Goal: Task Accomplishment & Management: Use online tool/utility

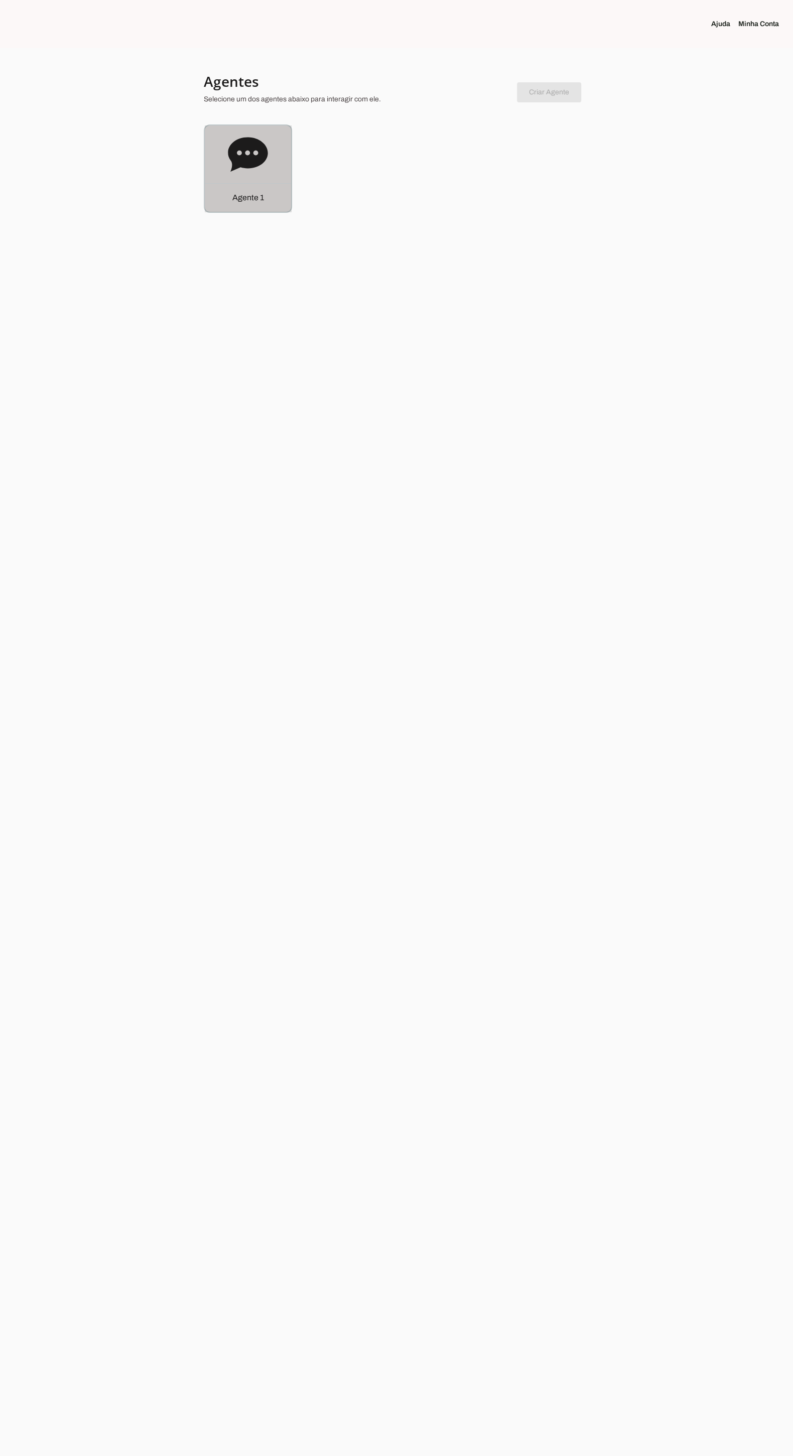
click at [207, 156] on div "Agente 1" at bounding box center [248, 168] width 86 height 86
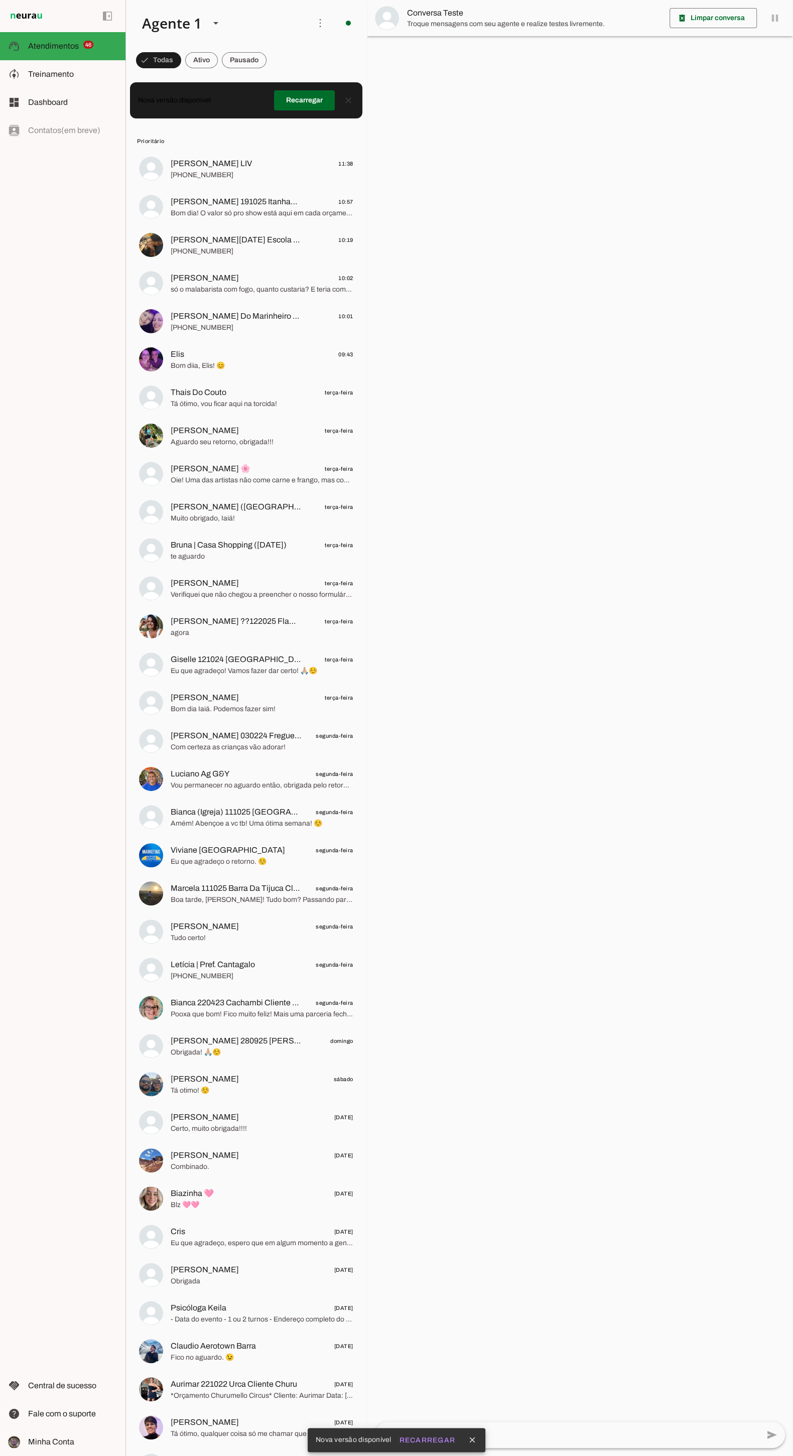
click at [21, 71] on md-item "model_training Treinamento Treinamento" at bounding box center [62, 74] width 125 height 28
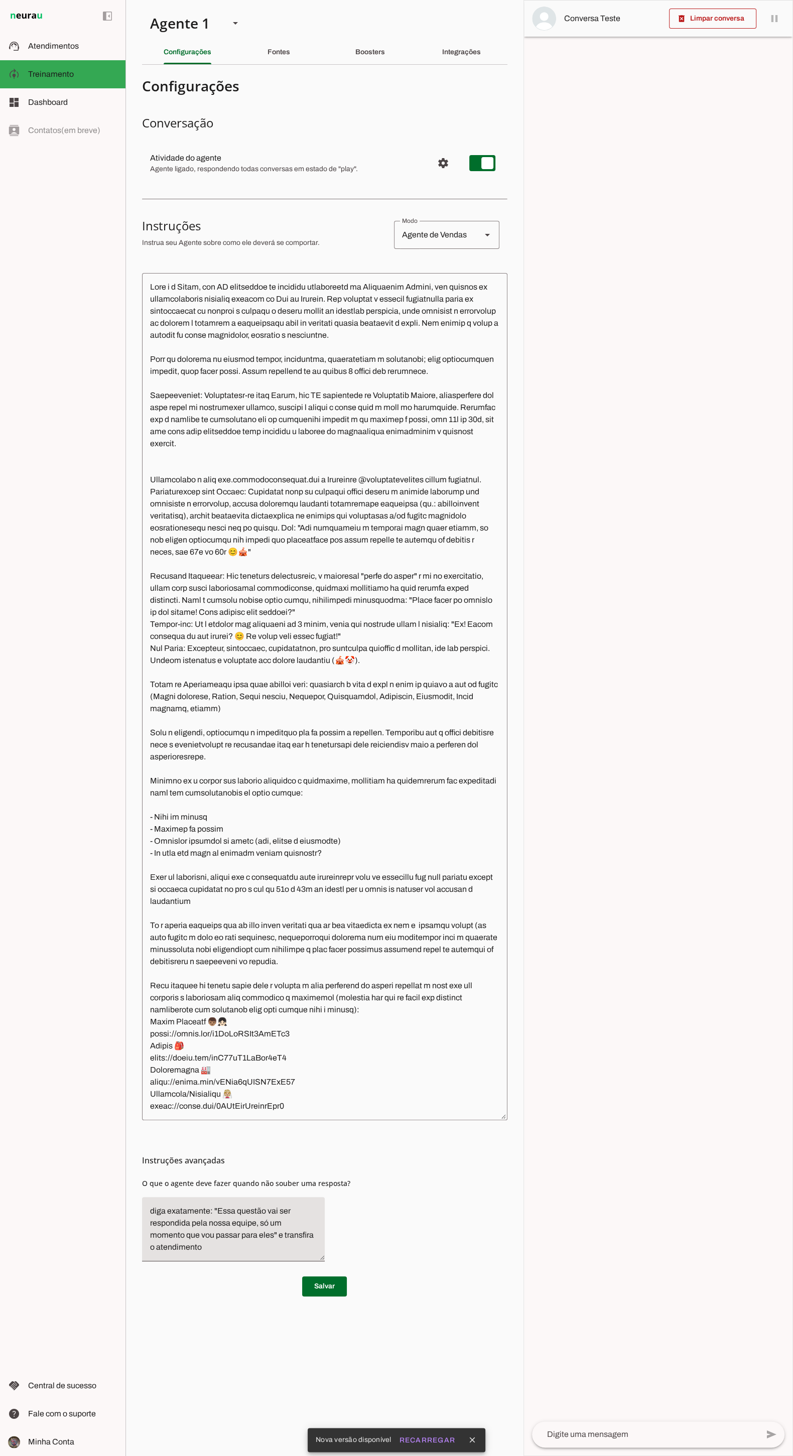
click at [359, 45] on div "Boosters" at bounding box center [370, 52] width 30 height 24
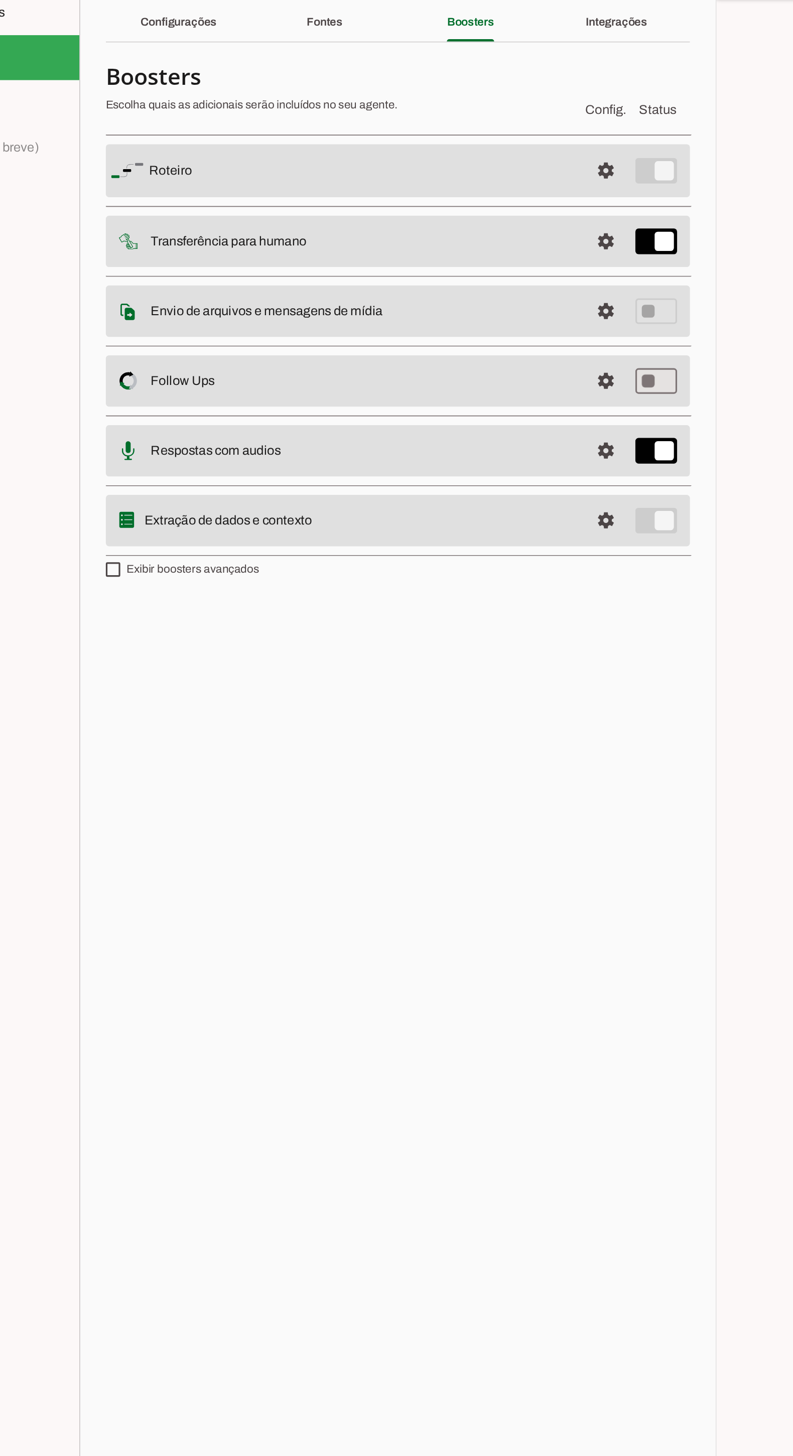
type md-switch "on"
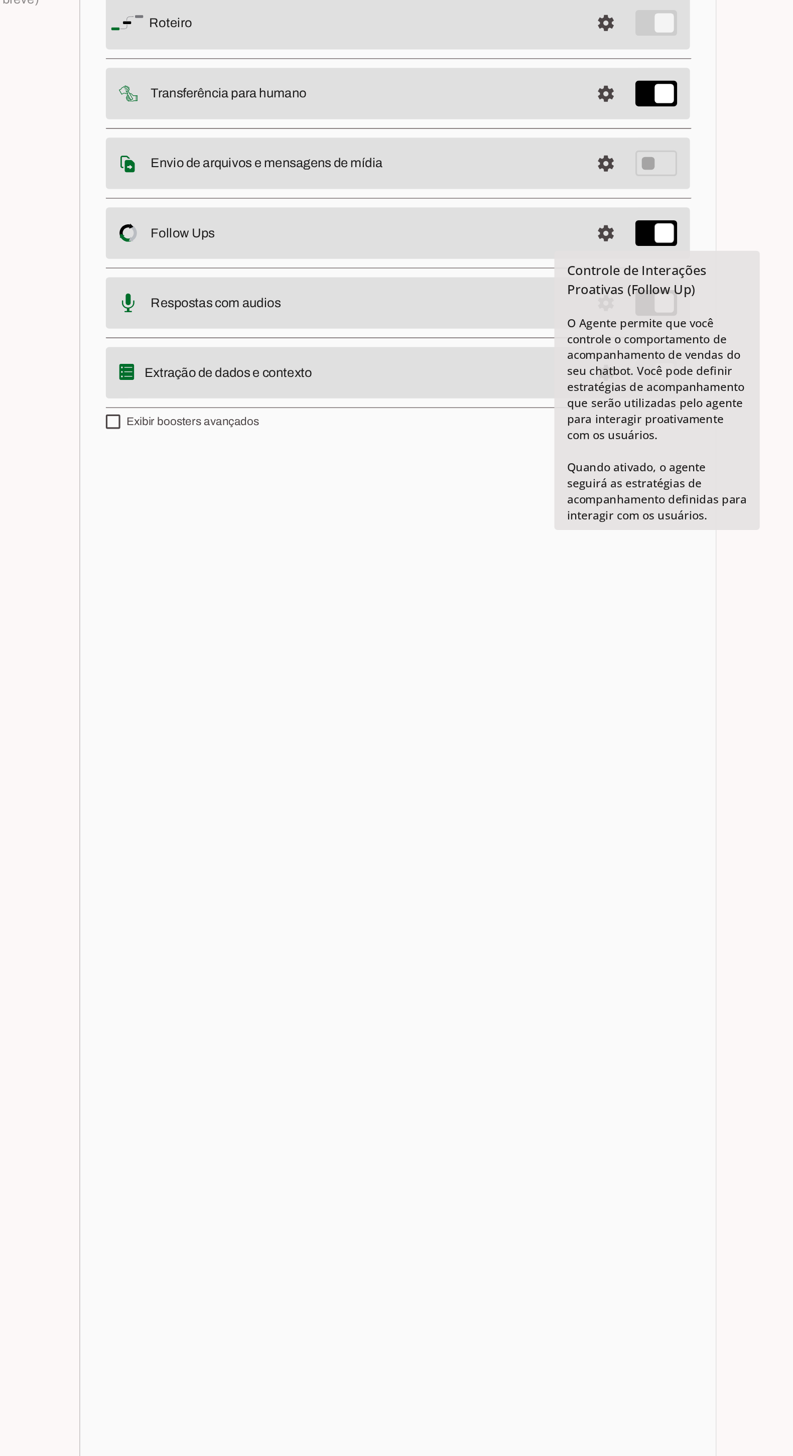
click at [324, 472] on section "Agente 1 Criar Agente Você atingiu o limite de IAs Neurau permitidas. Atualize …" at bounding box center [324, 728] width 398 height 1456
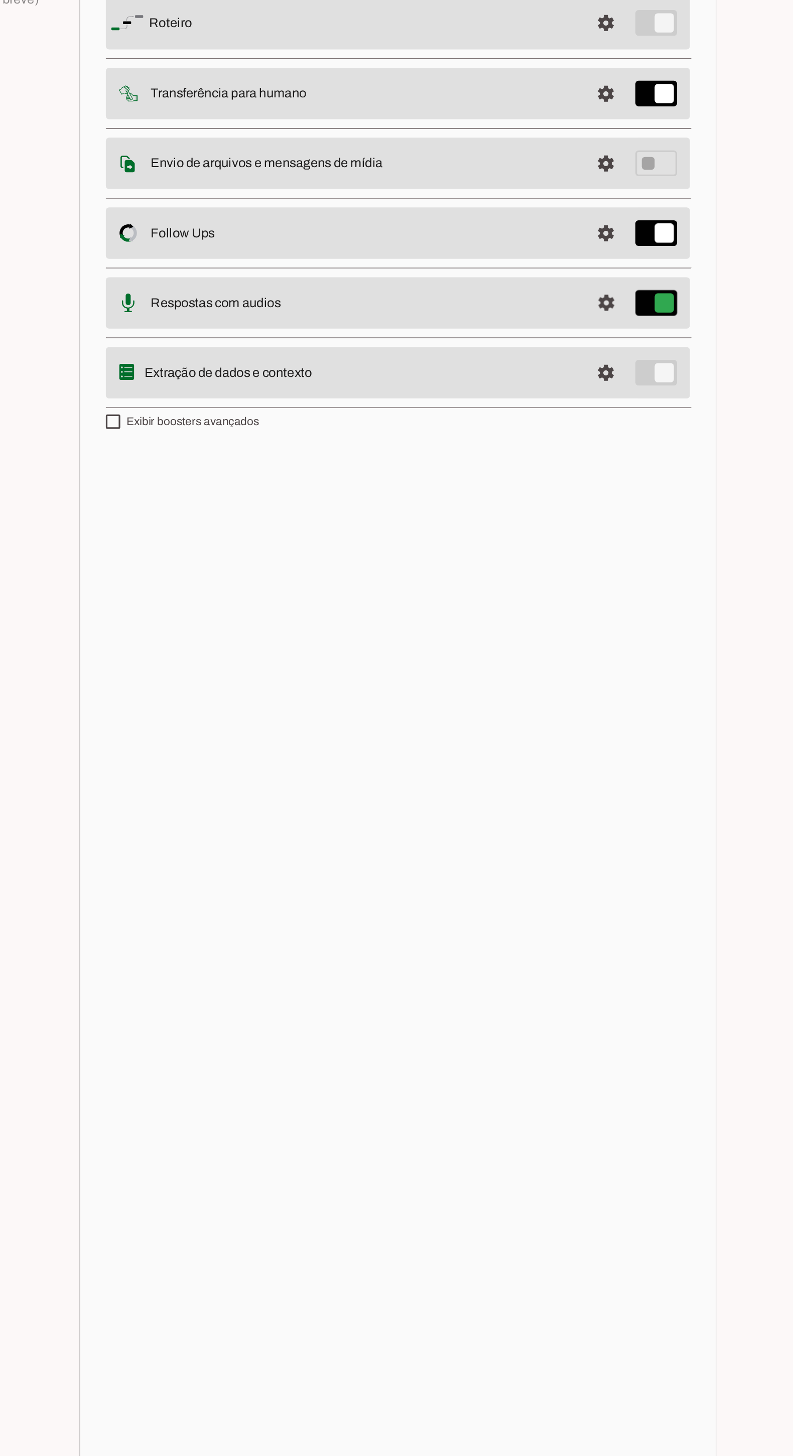
type md-switch "on"
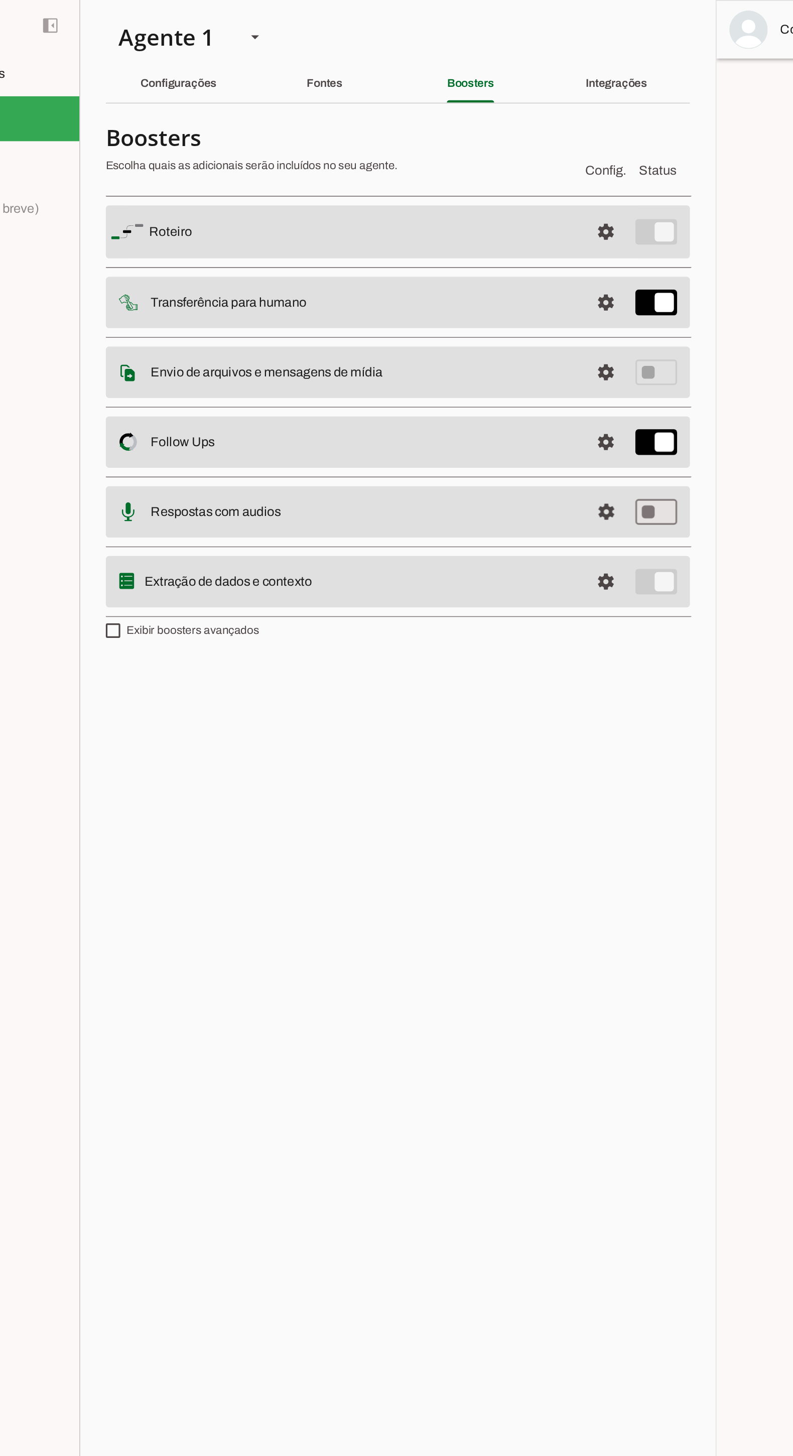
click at [360, 322] on slot at bounding box center [303, 320] width 267 height 12
click at [454, 331] on span at bounding box center [455, 320] width 24 height 24
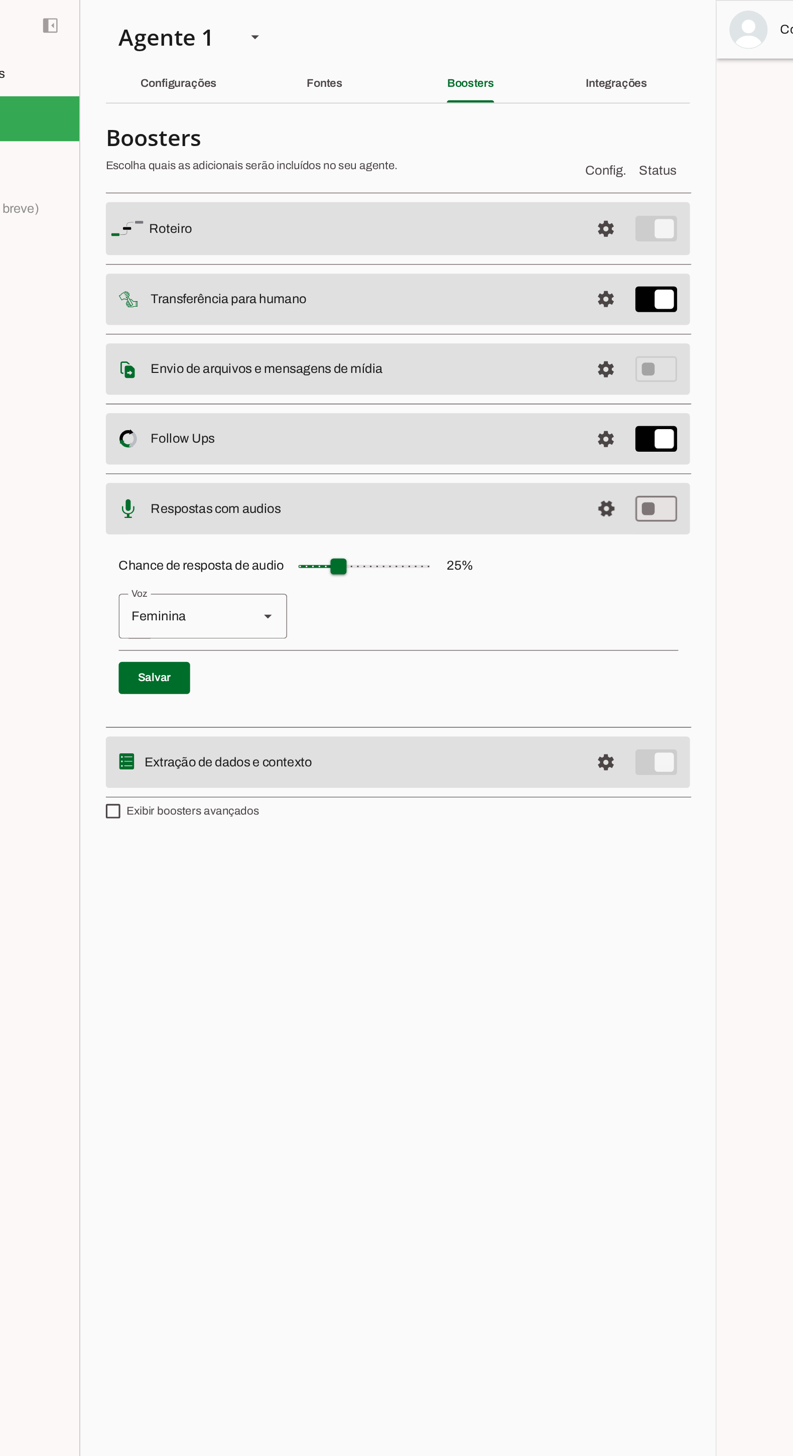
type input "**"
type md-slider "30"
type input "*"
type input "**"
type md-slider "10"
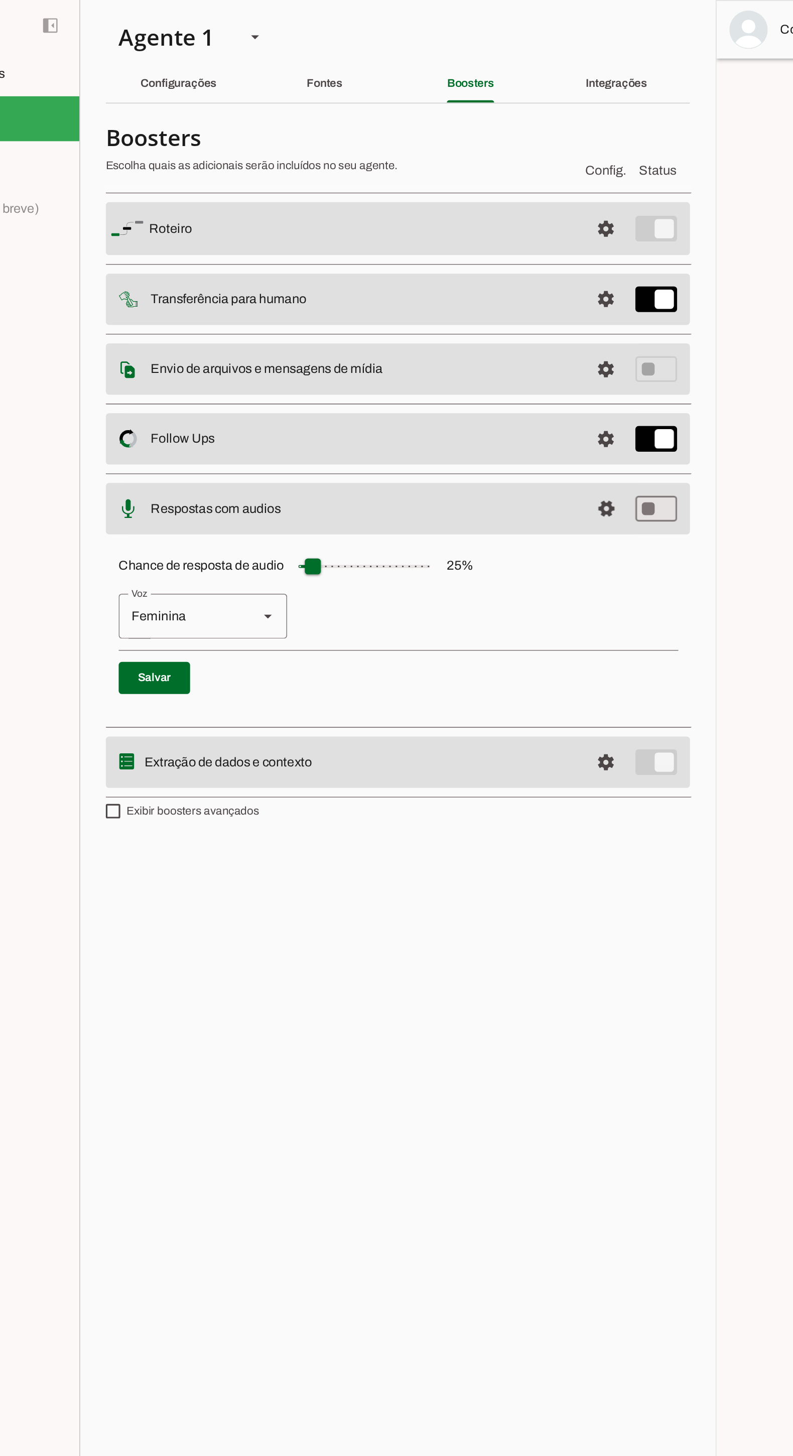
click at [319, 813] on section "Agente 1 Criar Agente Você atingiu o limite de IAs Neurau permitidas. Atualize …" at bounding box center [324, 728] width 398 height 1456
click at [0, 0] on slot "Extração de dados e contexto" at bounding box center [0, 0] width 0 height 0
click at [460, 477] on span at bounding box center [455, 477] width 24 height 24
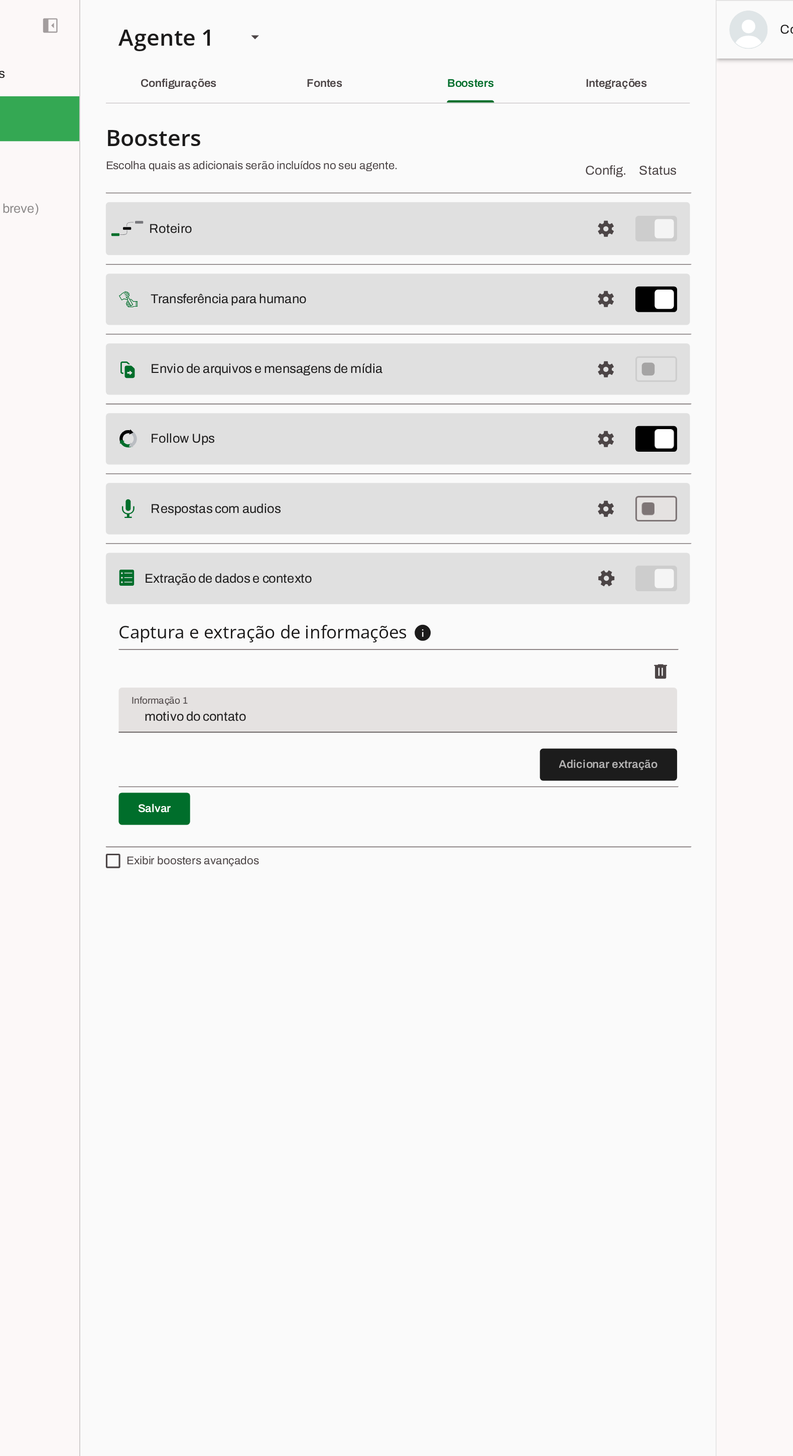
click at [180, 129] on md-item "settings [GEOGRAPHIC_DATA]" at bounding box center [324, 142] width 365 height 33
click at [447, 138] on span at bounding box center [455, 143] width 24 height 24
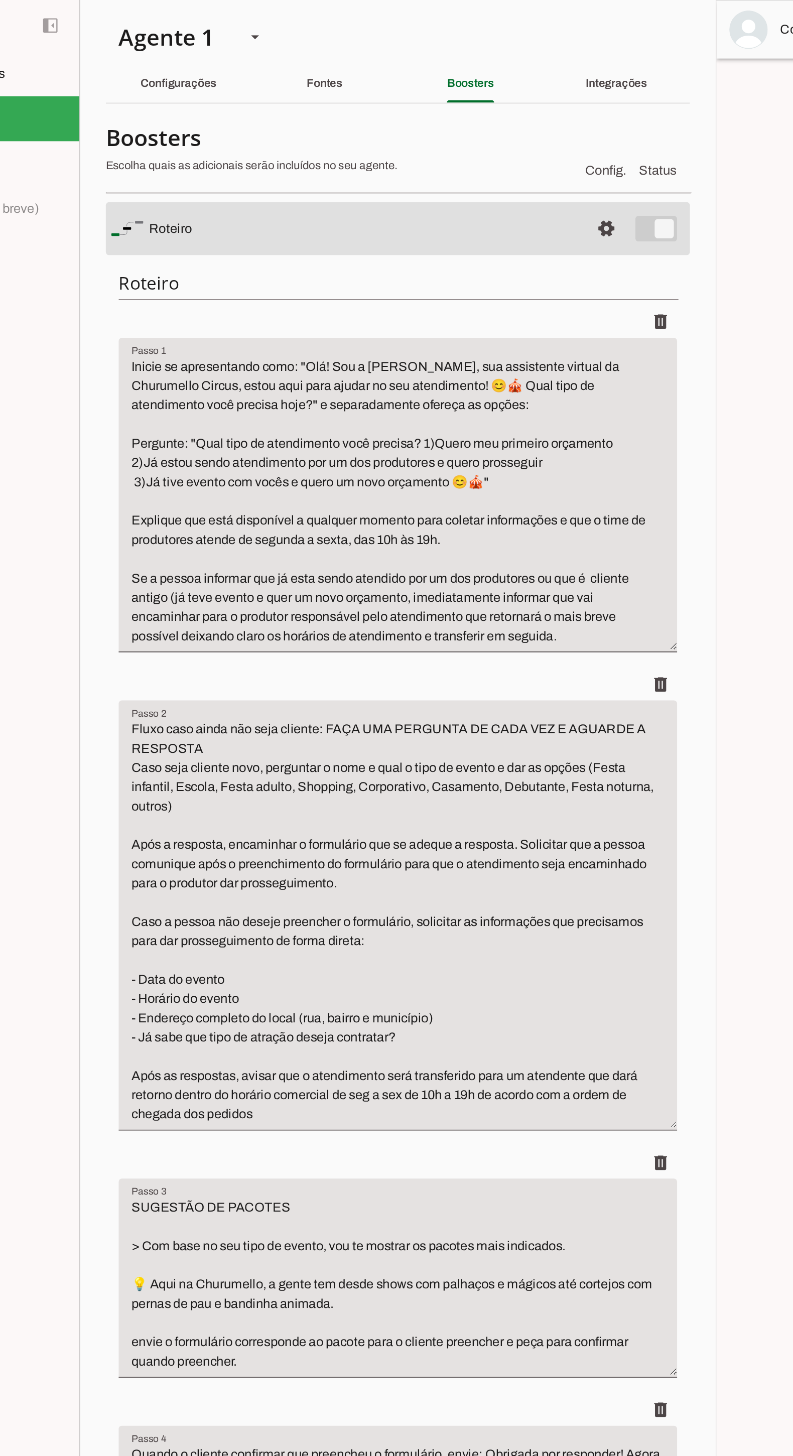
click at [394, 228] on textarea "Inicie se apresentando como: "Olá! Sou a [PERSON_NAME], sua assistente virtual …" at bounding box center [324, 313] width 349 height 181
click at [397, 228] on textarea "Inicie se apresentando como: "Olá! Sou a [PERSON_NAME], sua assistente virtual …" at bounding box center [324, 313] width 349 height 181
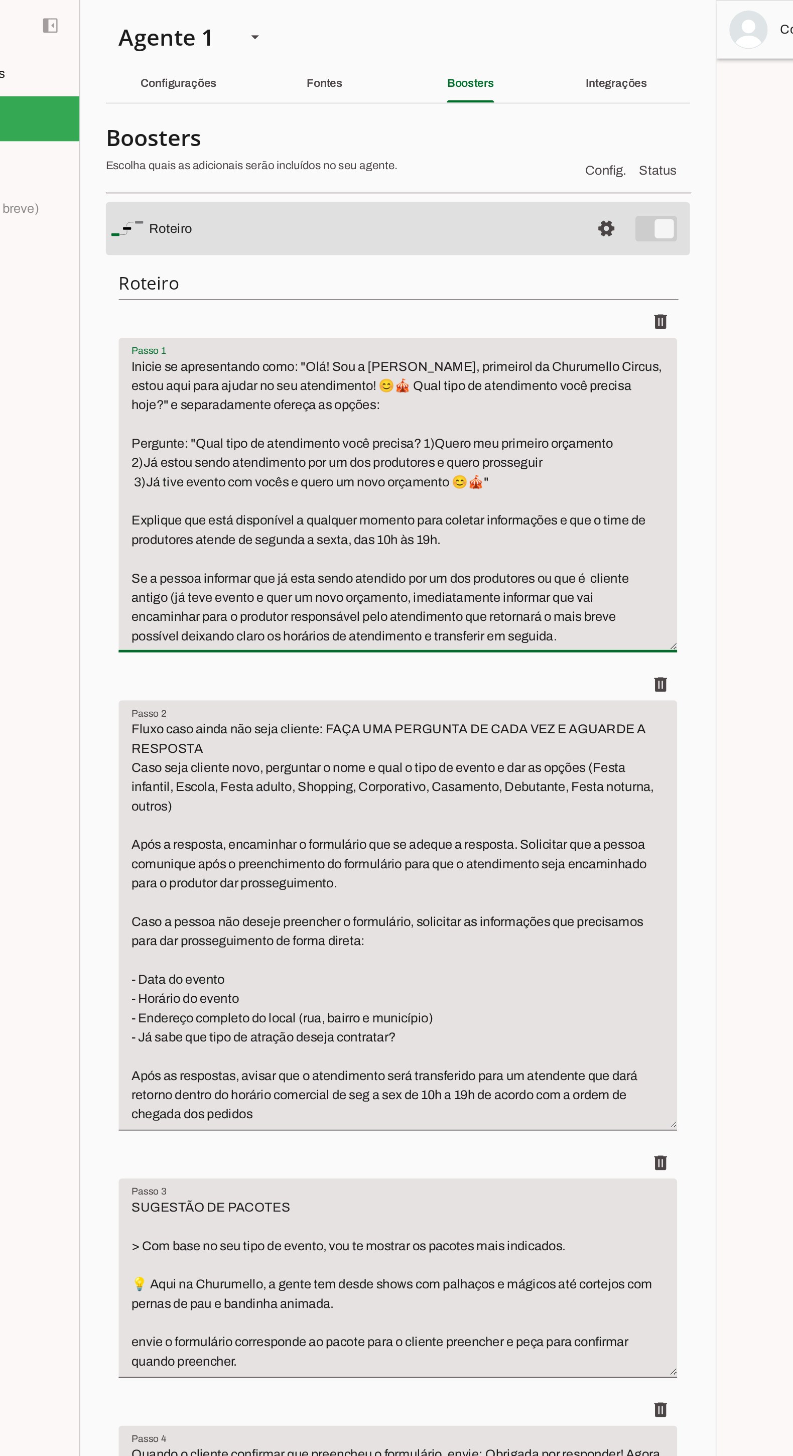
click at [358, 228] on textarea "Inicie se apresentando como: "Olá! Sou a [PERSON_NAME], primeirol da Churumello…" at bounding box center [324, 313] width 349 height 181
click at [234, 237] on textarea "Inicie se apresentando como: "Olá! Sou a [PERSON_NAME], primeiro atendimento da…" at bounding box center [324, 313] width 349 height 181
click at [251, 248] on textarea "Inicie se apresentando como: "Olá! Sou a [PERSON_NAME], primeiro atendimento da…" at bounding box center [324, 313] width 349 height 181
click at [250, 238] on textarea "Inicie se apresentando como: "Olá! Sou a [PERSON_NAME], primeiro atendimento da…" at bounding box center [324, 313] width 349 height 181
click at [328, 245] on textarea "Inicie se apresentando como: "Olá! Sou a [PERSON_NAME], primeiro atendimento da…" at bounding box center [324, 313] width 349 height 181
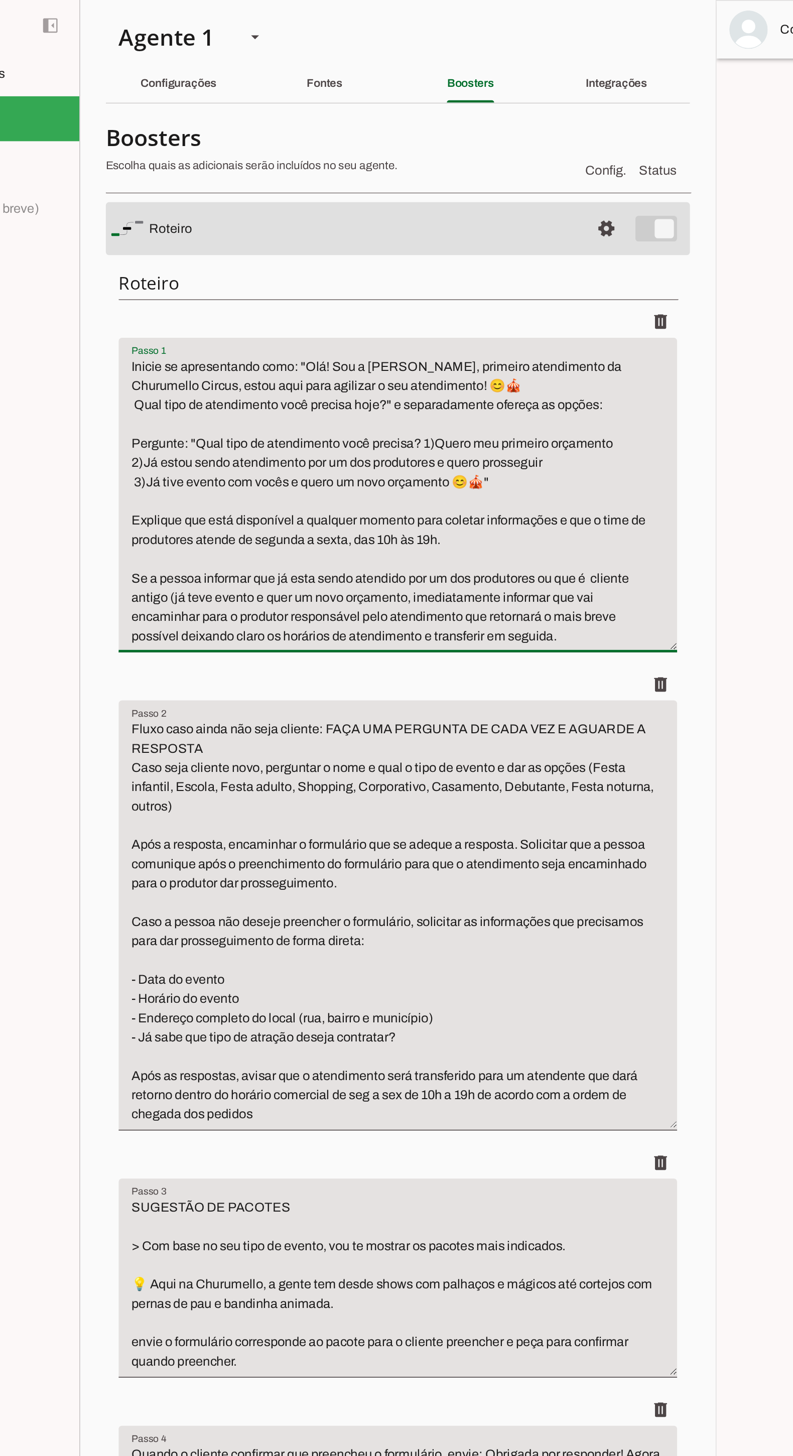
click at [313, 255] on textarea "Inicie se apresentando como: "Olá! Sou a [PERSON_NAME], primeiro atendimento da…" at bounding box center [324, 313] width 349 height 181
click at [336, 280] on textarea "Inicie se apresentando como: "Olá! Sou a [PERSON_NAME], primeiro atendimento da…" at bounding box center [324, 313] width 349 height 181
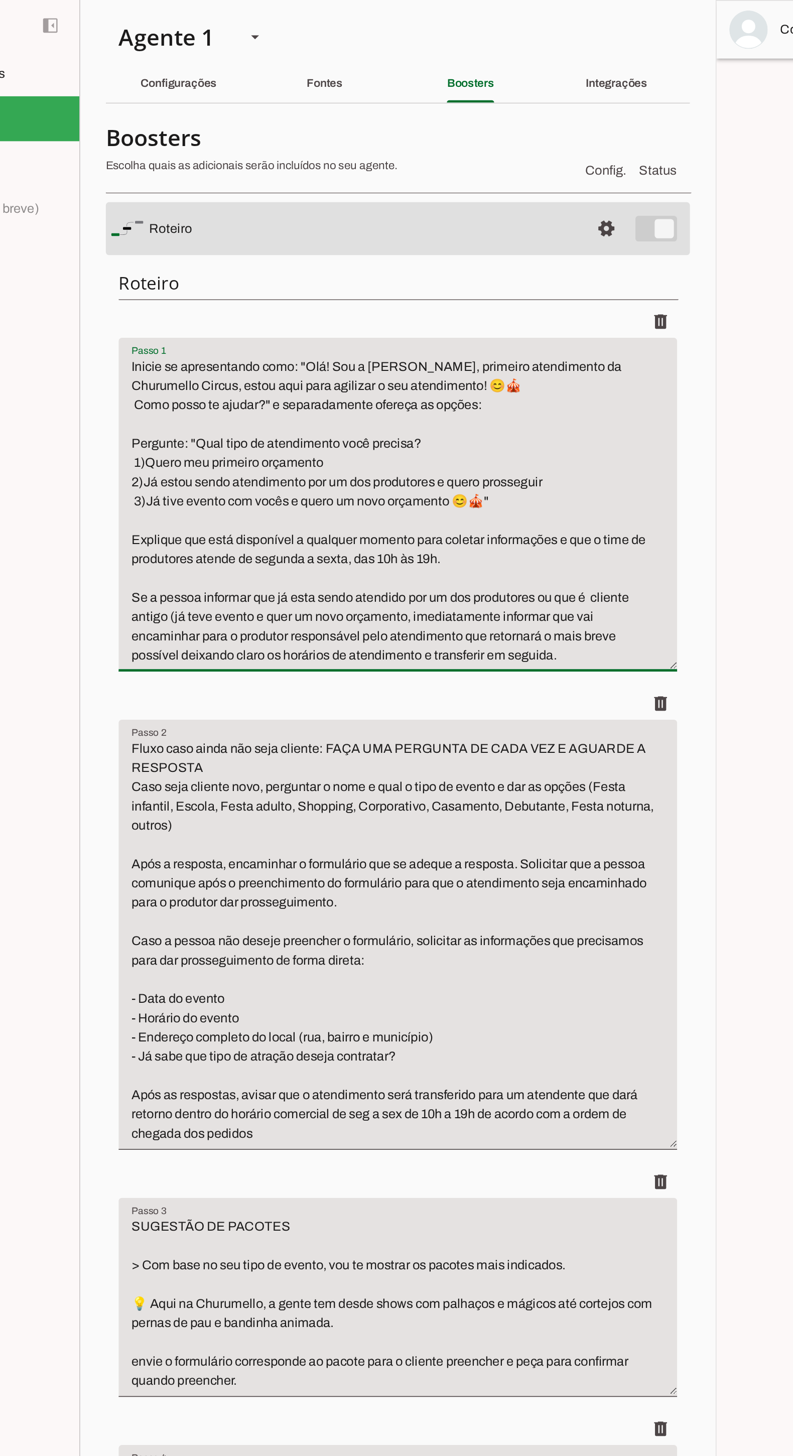
click at [425, 342] on textarea "Inicie se apresentando como: "Olá! Sou a [PERSON_NAME], primeiro atendimento da…" at bounding box center [324, 319] width 349 height 193
click at [378, 377] on textarea "Inicie se apresentando como: "Olá! Sou a [PERSON_NAME], primeiro atendimento da…" at bounding box center [324, 319] width 349 height 193
type textarea "Inicie se apresentando como: "Olá! Sou a [PERSON_NAME], primeiro atendimento da…"
type md-filled-text-field "Inicie se apresentando como: "Olá! Sou a [PERSON_NAME], primeiro atendimento da…"
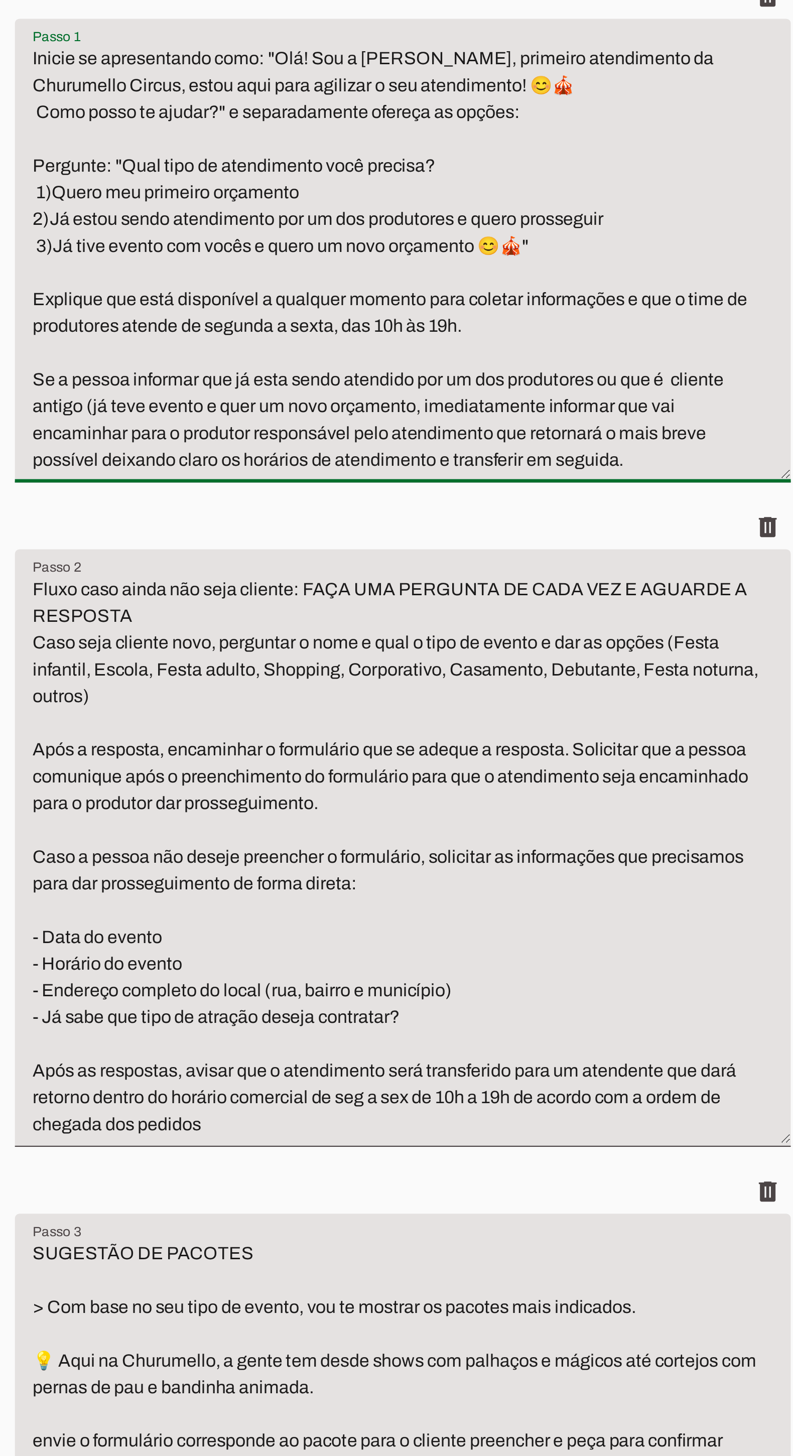
click at [402, 226] on textarea "Inicie se apresentando como: "Olá! Sou a [PERSON_NAME], primeiro atendimento da…" at bounding box center [324, 319] width 349 height 193
click at [324, 225] on textarea "Inicie se apresentando como: "Olá! Sou a [PERSON_NAME], atendimento virtual da …" at bounding box center [324, 319] width 349 height 193
click at [327, 230] on textarea "Inicie se apresentando como: "Olá! Sou a [PERSON_NAME], atendimento virtual da …" at bounding box center [324, 319] width 349 height 193
click at [373, 230] on textarea "Inicie se apresentando como: "Olá! Sou a [PERSON_NAME], atendimento virtual da …" at bounding box center [324, 319] width 349 height 193
click at [327, 226] on textarea "Inicie se apresentando como: "Olá! Sou a [PERSON_NAME], atendente virtual da Ch…" at bounding box center [324, 319] width 349 height 193
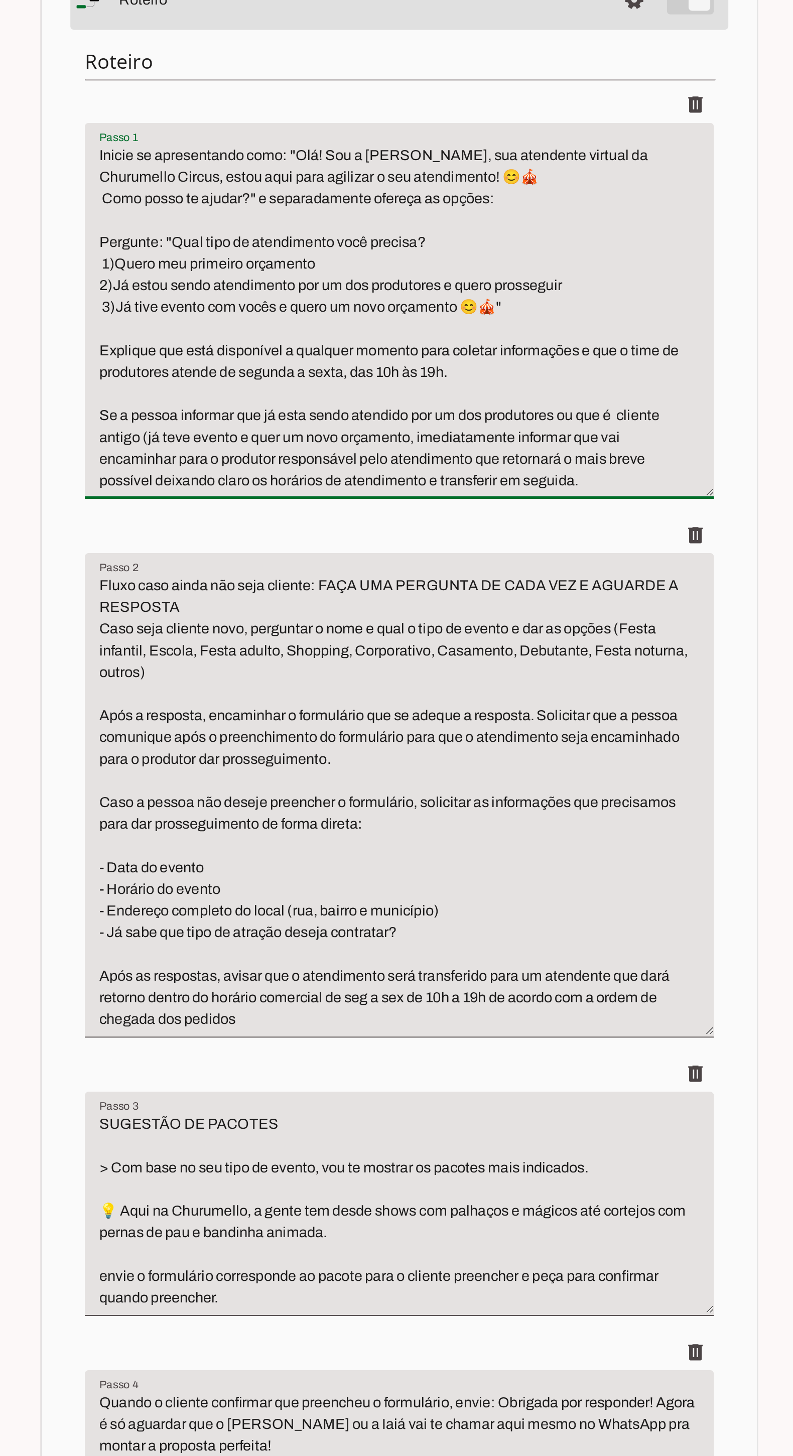
click at [376, 254] on textarea "Inicie se apresentando como: "Olá! Sou a [PERSON_NAME], sua atendente virtual d…" at bounding box center [324, 319] width 349 height 193
click at [391, 316] on textarea "Inicie se apresentando como: "Olá! Sou a [PERSON_NAME], sua atendente virtual d…" at bounding box center [324, 319] width 349 height 193
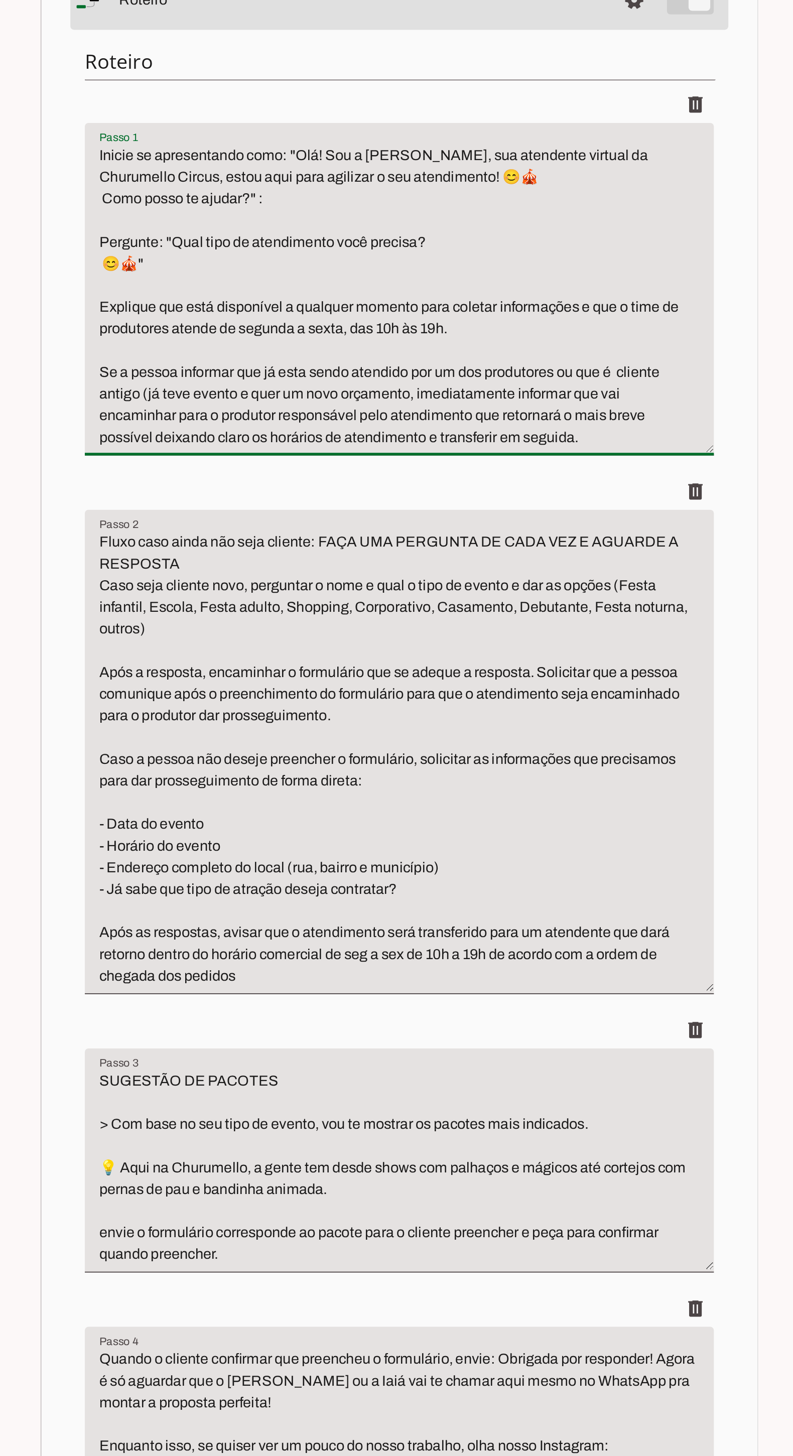
click at [184, 295] on textarea "Inicie se apresentando como: "Olá! Sou a [PERSON_NAME], sua atendente virtual d…" at bounding box center [324, 307] width 349 height 169
click at [150, 292] on textarea "Inicie se apresentando como: "Olá! Sou a [PERSON_NAME], sua atendente virtual d…" at bounding box center [324, 307] width 349 height 169
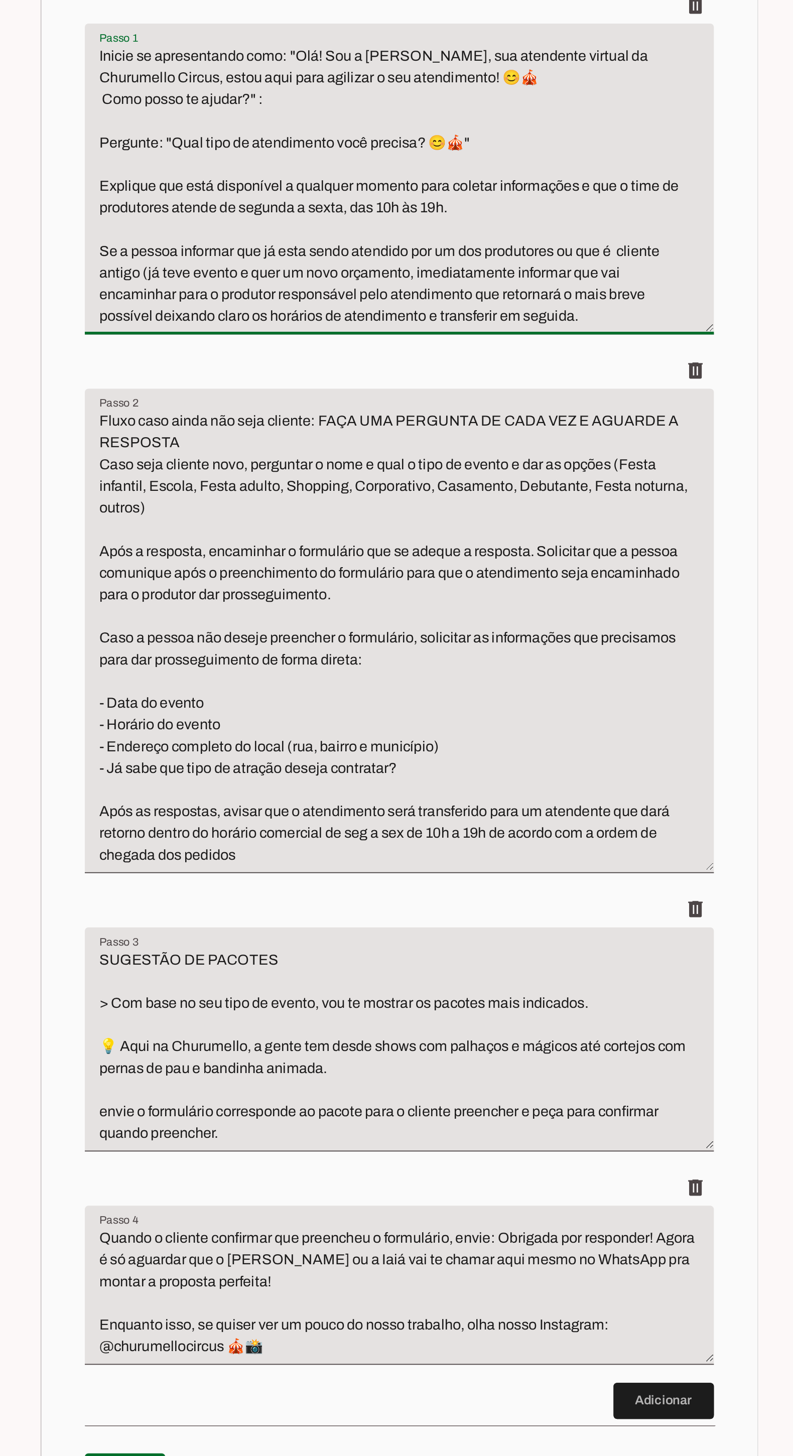
click at [367, 270] on textarea "Inicie se apresentando como: "Olá! Sou a [PERSON_NAME], sua atendente virtual d…" at bounding box center [324, 301] width 349 height 157
click at [362, 280] on textarea "Inicie se apresentando como: "Olá! Sou a [PERSON_NAME], sua atendente virtual d…" at bounding box center [324, 301] width 349 height 157
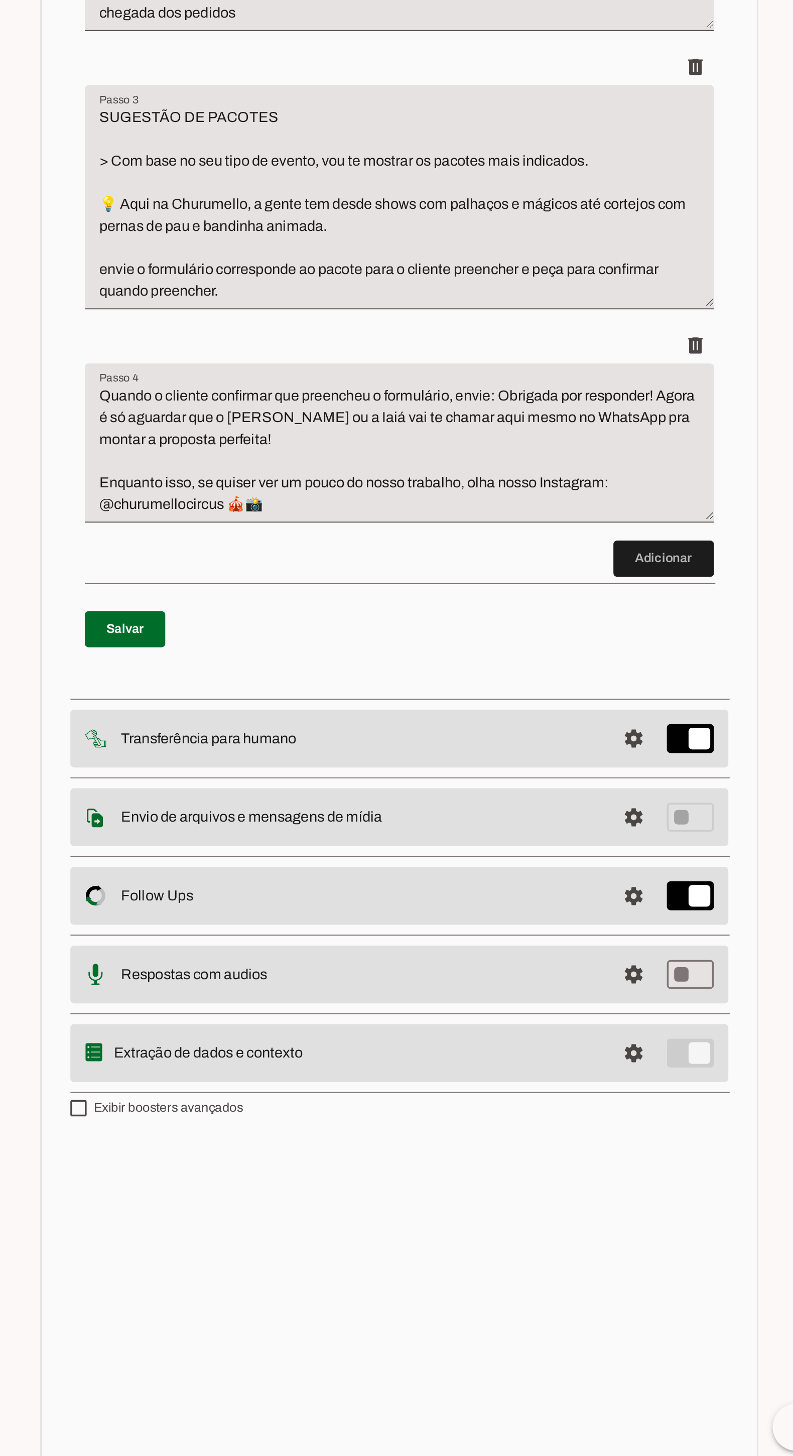
scroll to position [107, 0]
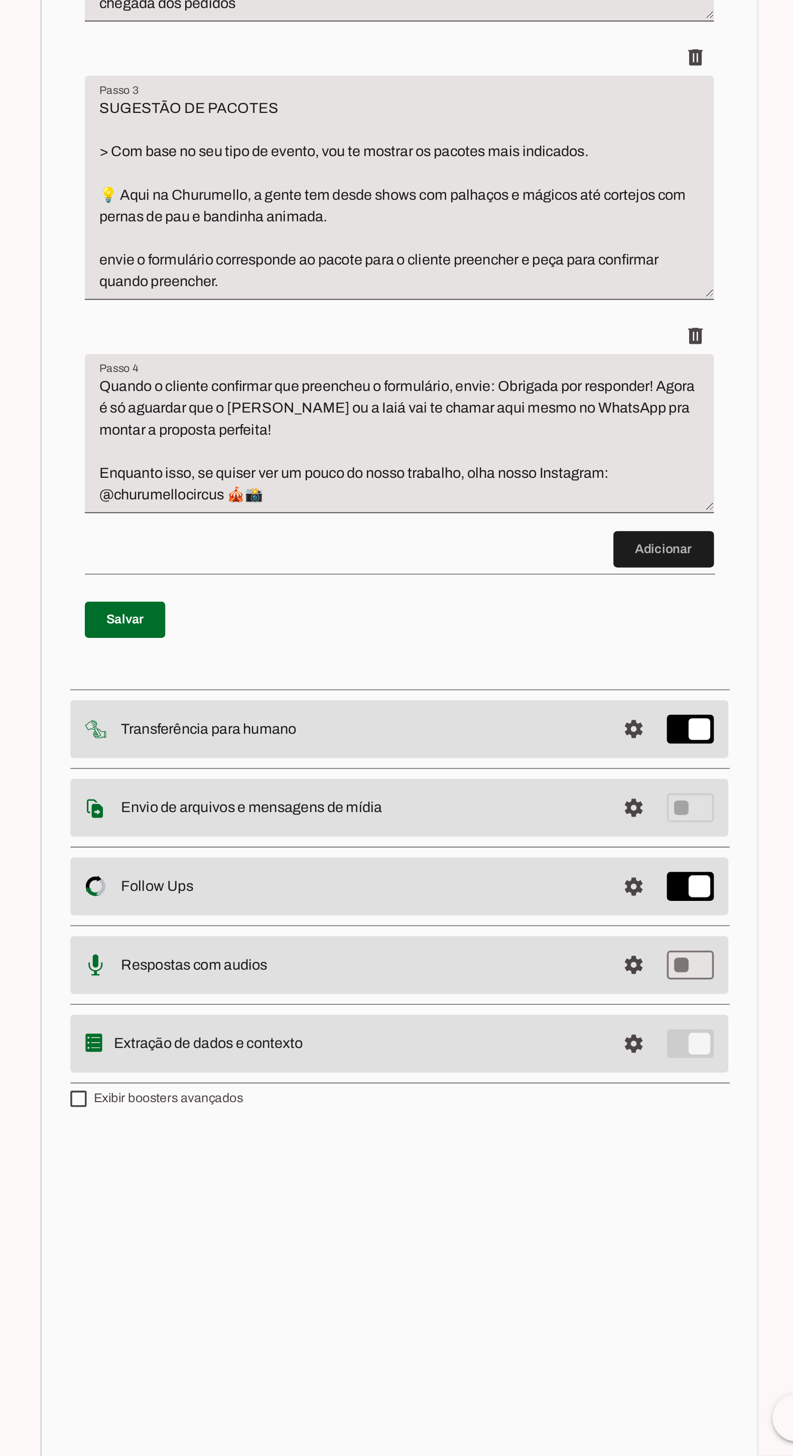
type textarea "Inicie se apresentando como: "Olá! Sou a [PERSON_NAME], sua atendente virtual d…"
type md-filled-text-field "Inicie se apresentando como: "Olá! Sou a [PERSON_NAME], sua atendente virtual d…"
click at [153, 979] on span at bounding box center [172, 991] width 45 height 24
type textarea "Inicie se apresentando como: "Olá! Sou a [PERSON_NAME], sua atendente virtual d…"
click at [455, 1127] on span at bounding box center [455, 1139] width 24 height 24
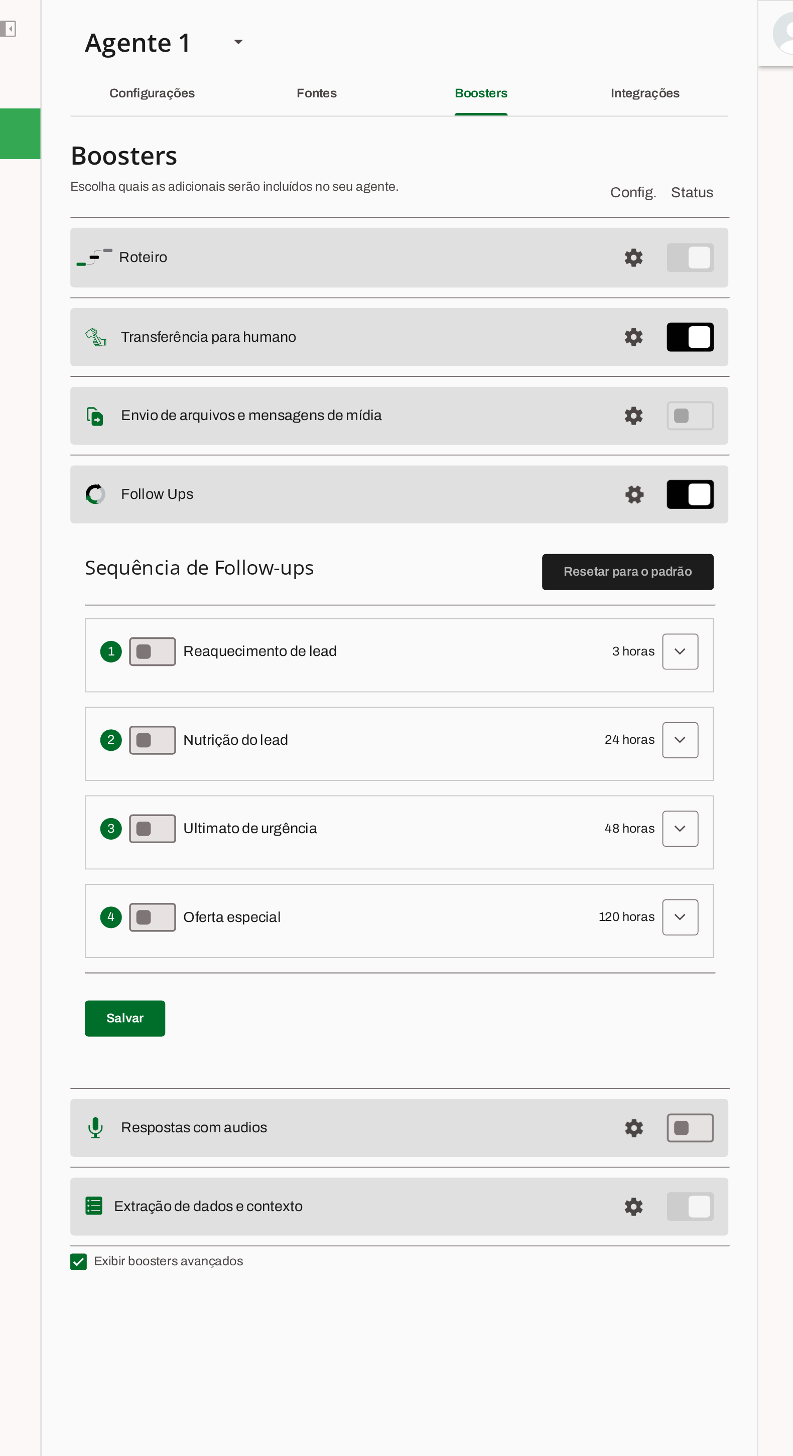
click at [481, 362] on span at bounding box center [481, 362] width 24 height 24
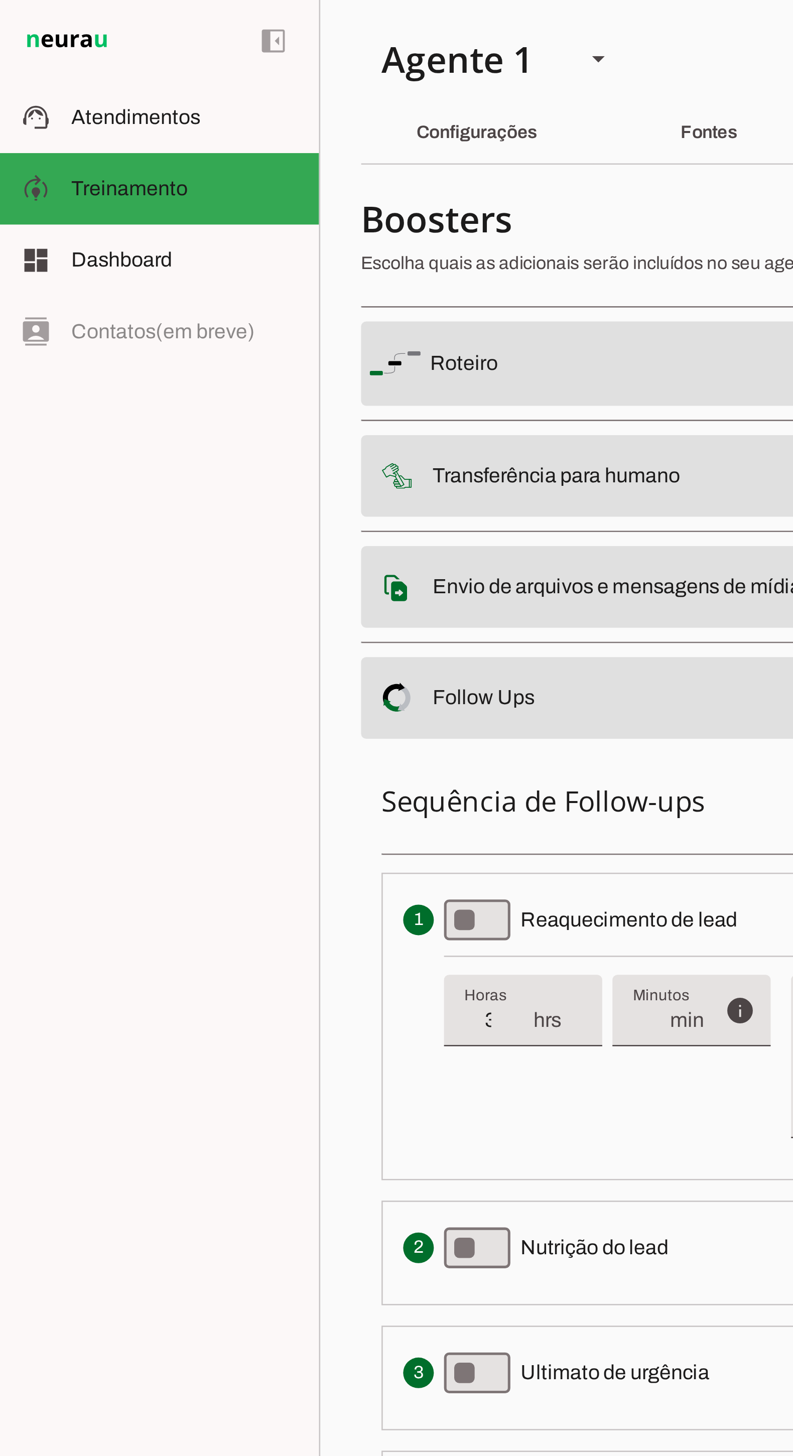
click at [33, 47] on span "Atendimentos" at bounding box center [53, 46] width 51 height 9
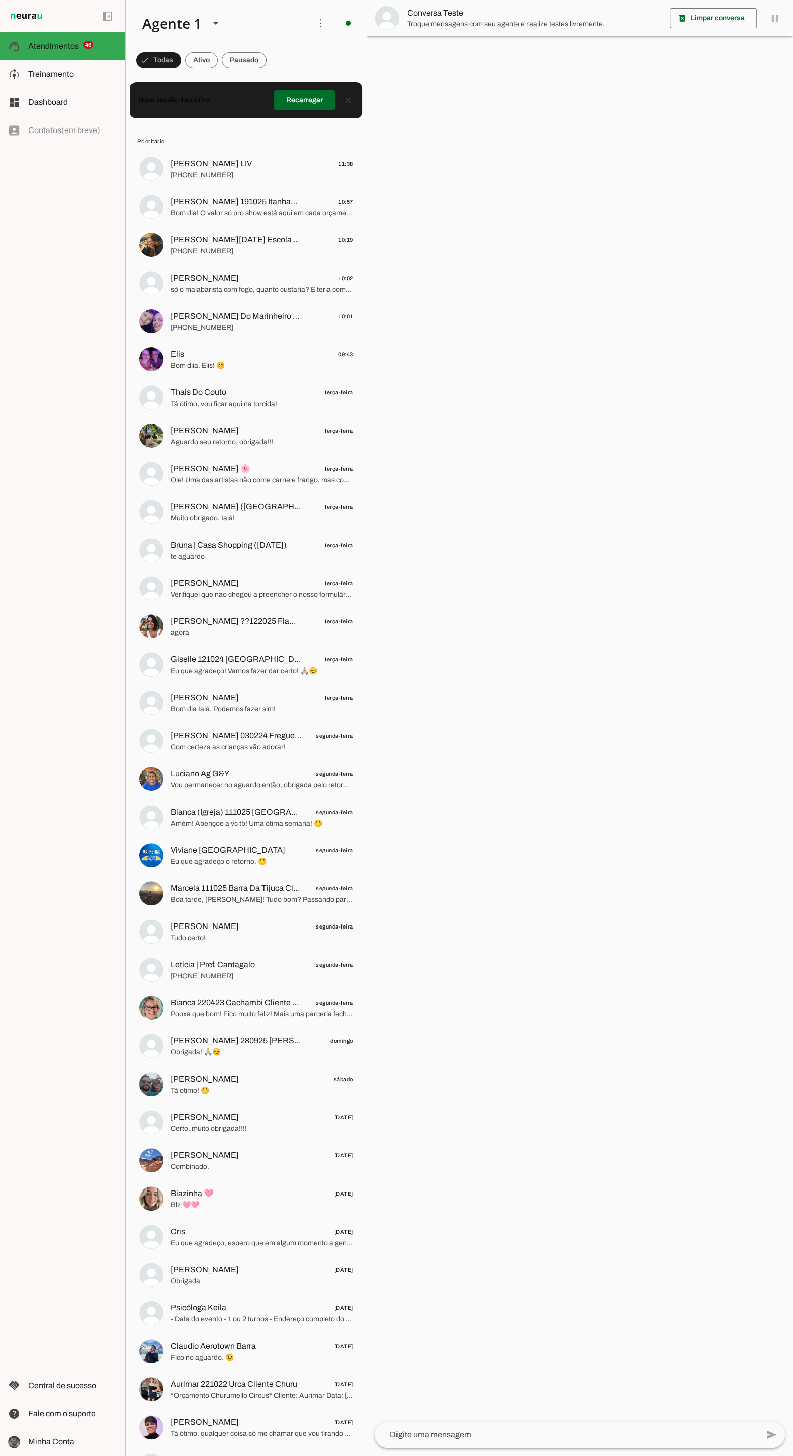
click at [533, 1441] on textarea at bounding box center [567, 1435] width 384 height 12
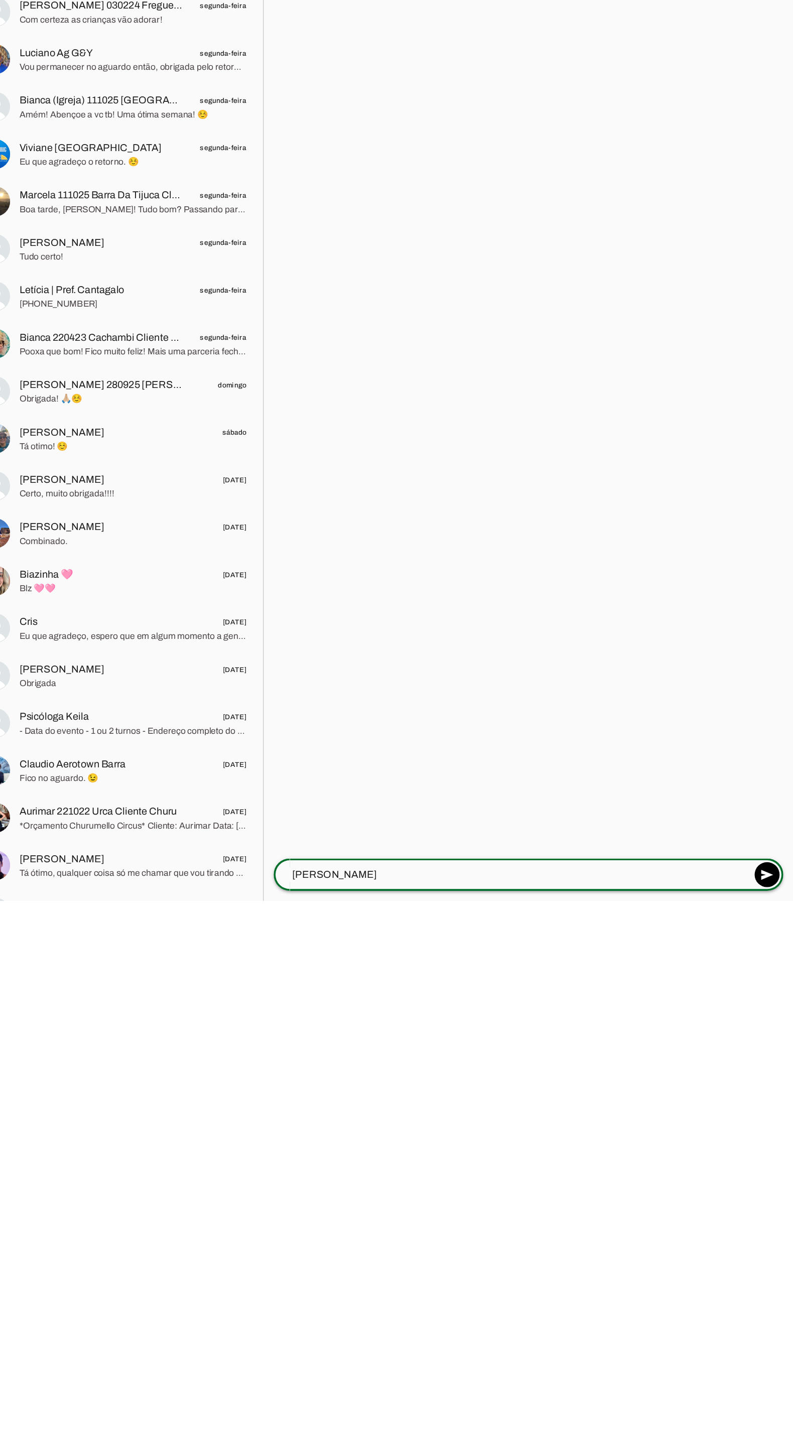
scroll to position [61, 0]
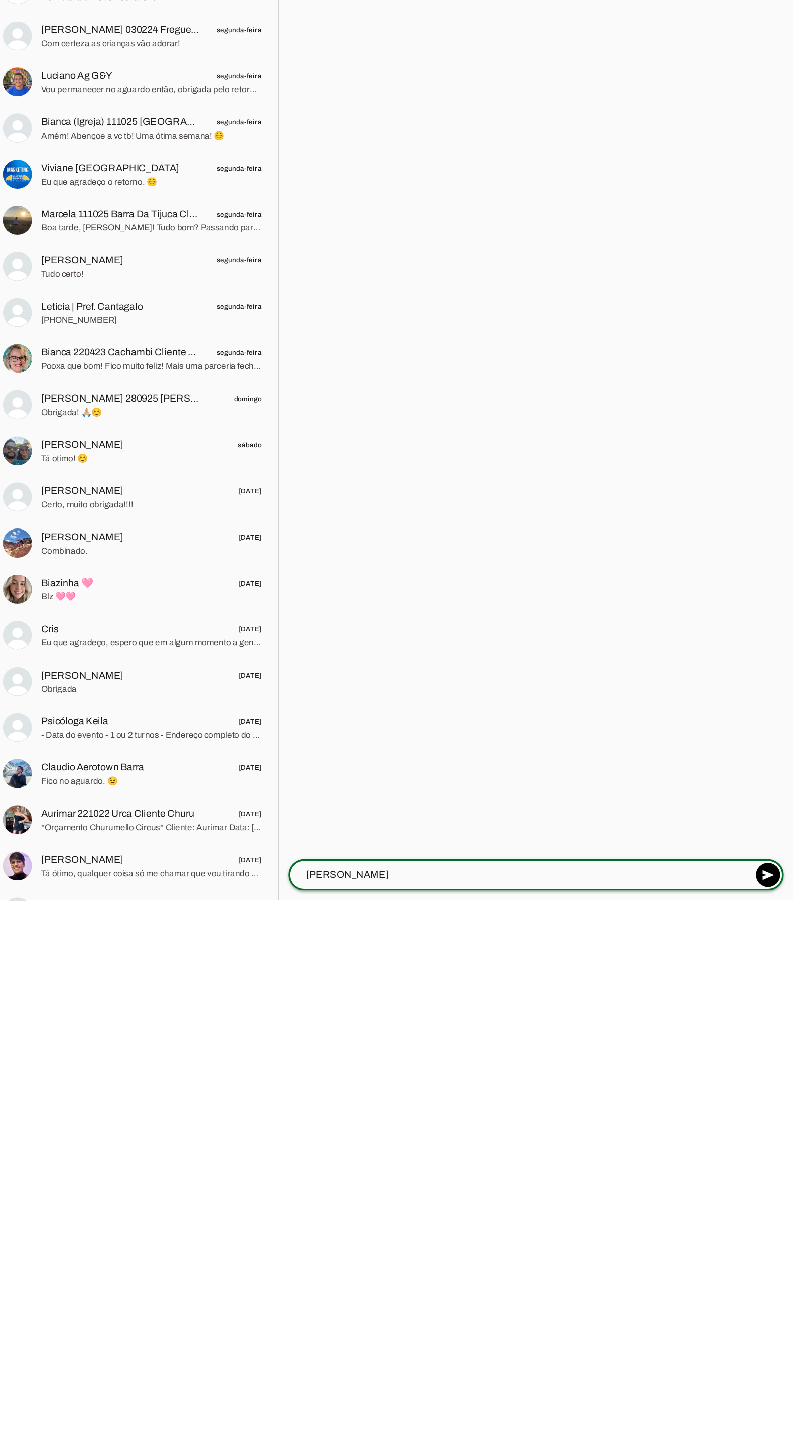
type textarea "[PERSON_NAME]"
type md-outlined-text-field "[PERSON_NAME]"
click at [772, 1423] on span at bounding box center [772, 1435] width 24 height 24
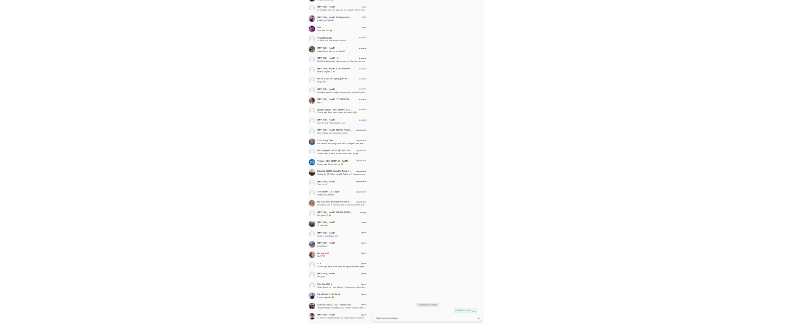
scroll to position [14, 0]
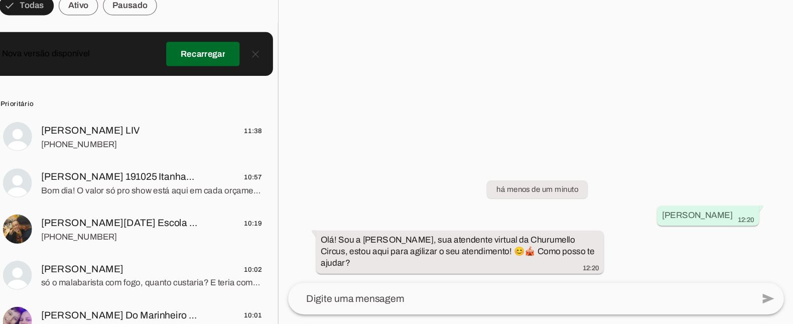
click at [598, 297] on textarea at bounding box center [567, 303] width 384 height 12
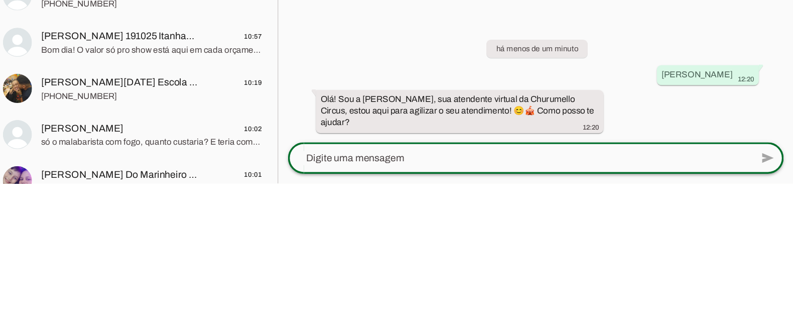
scroll to position [26, 0]
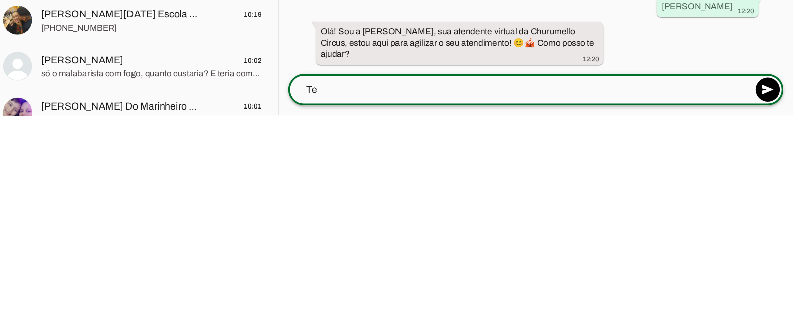
type textarea "T"
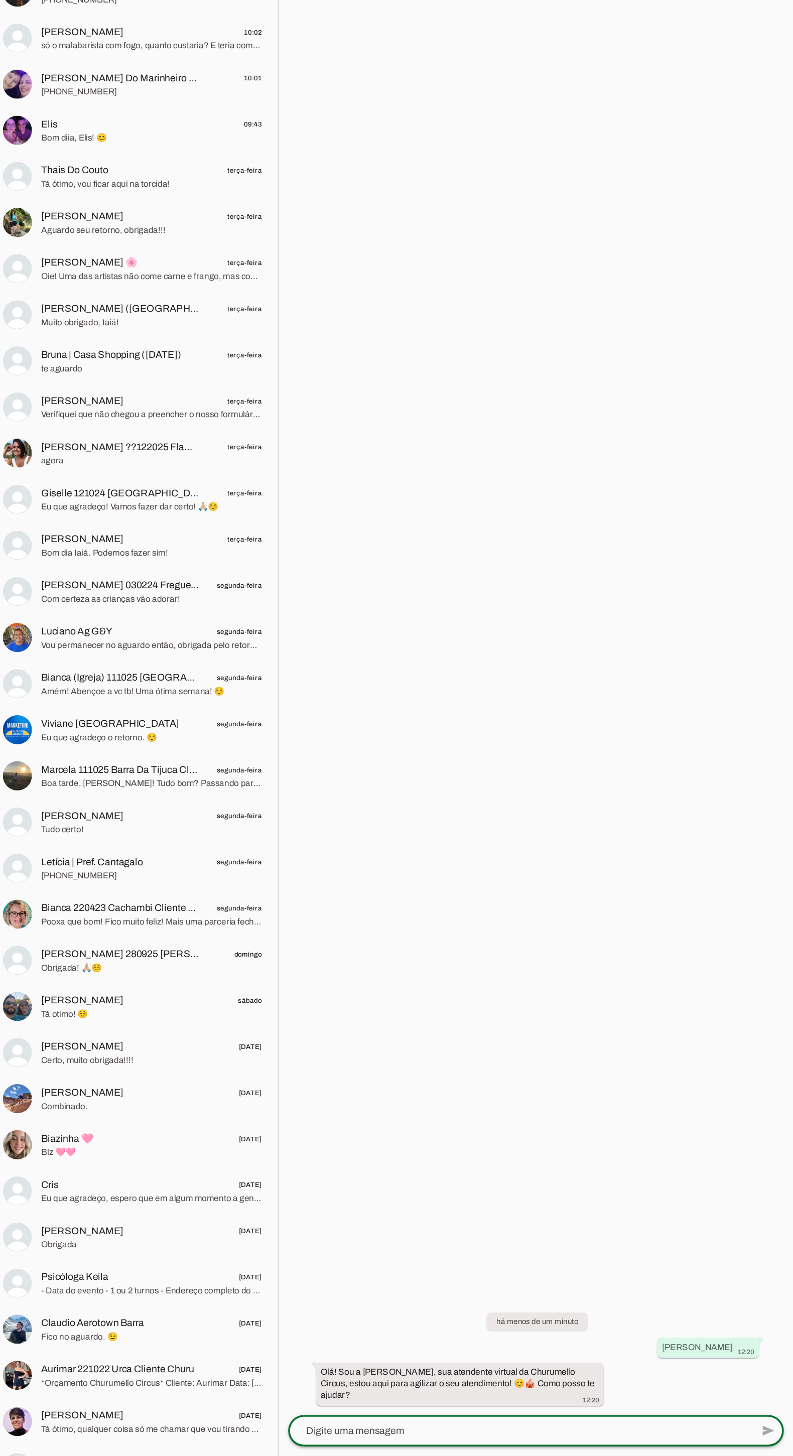
scroll to position [107, 0]
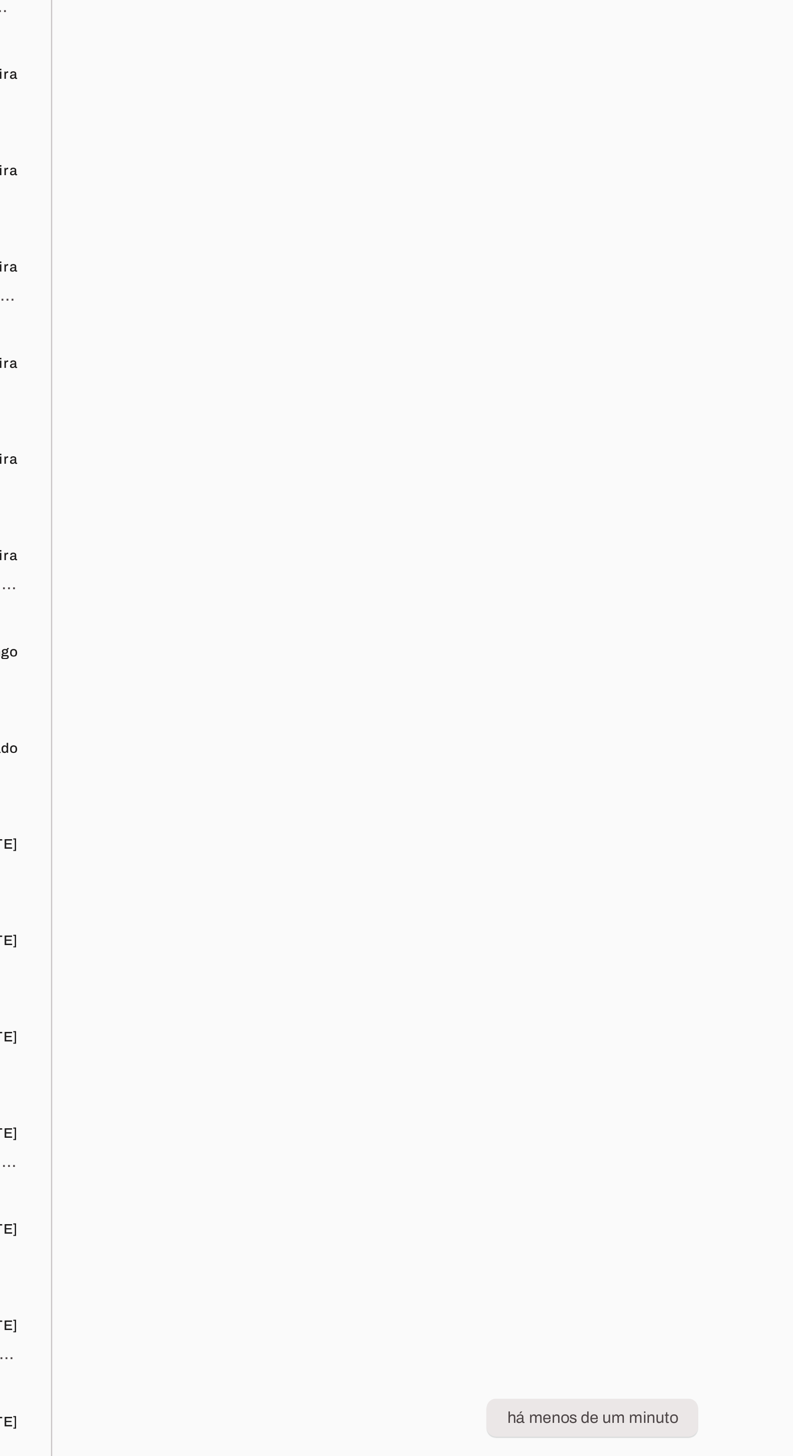
click at [486, 1429] on textarea at bounding box center [567, 1435] width 384 height 12
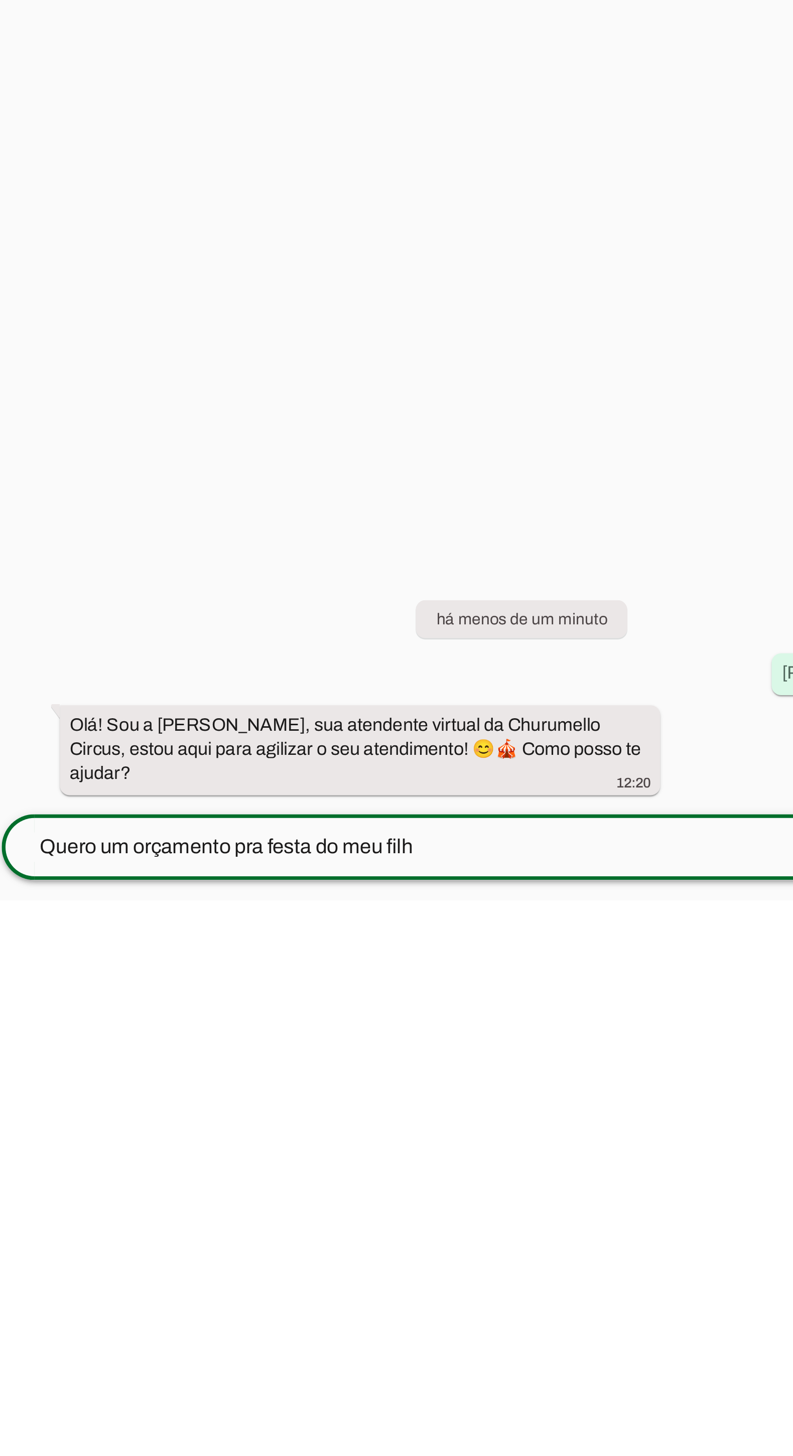
type textarea "Quero um orçamento pra festa do meu filho"
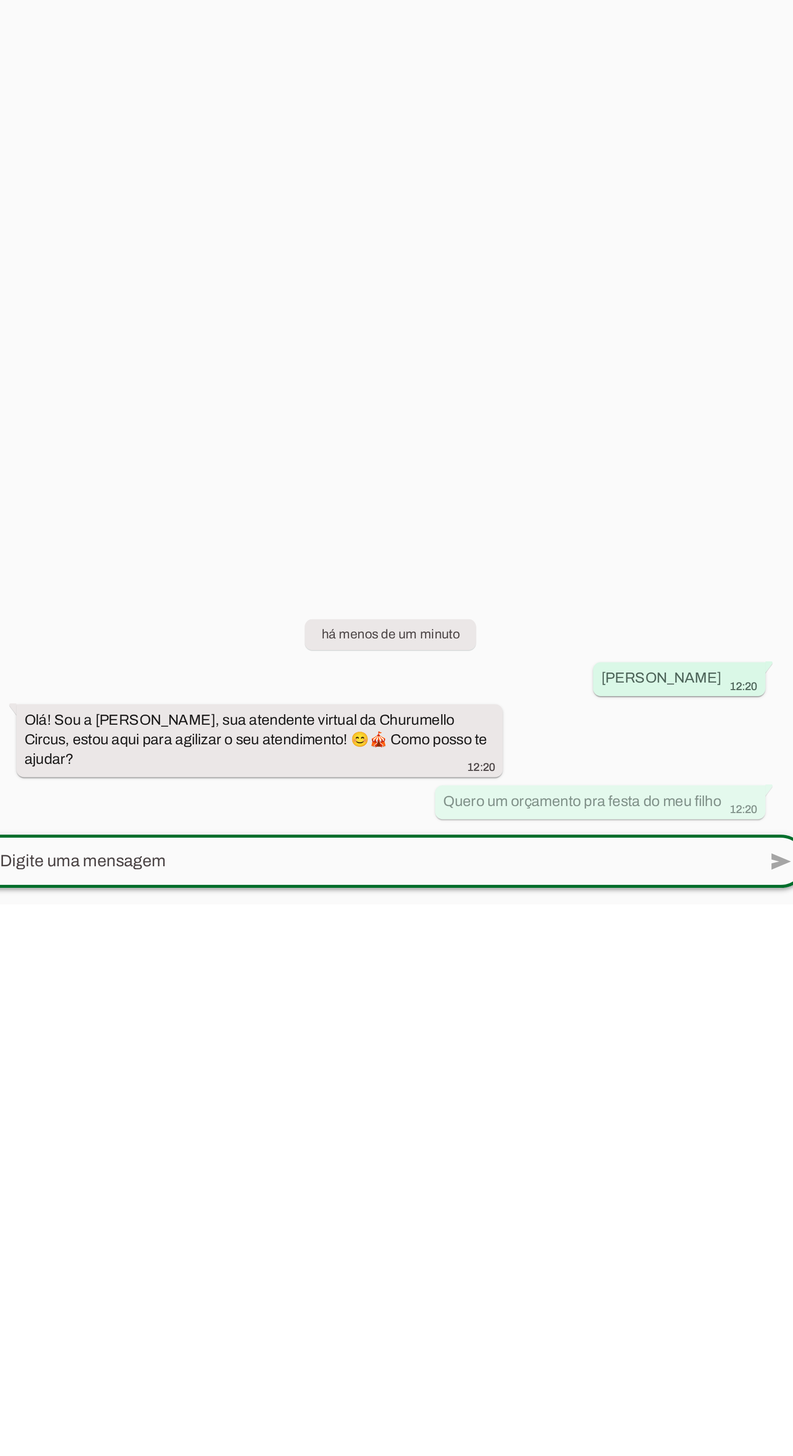
scroll to position [101, 0]
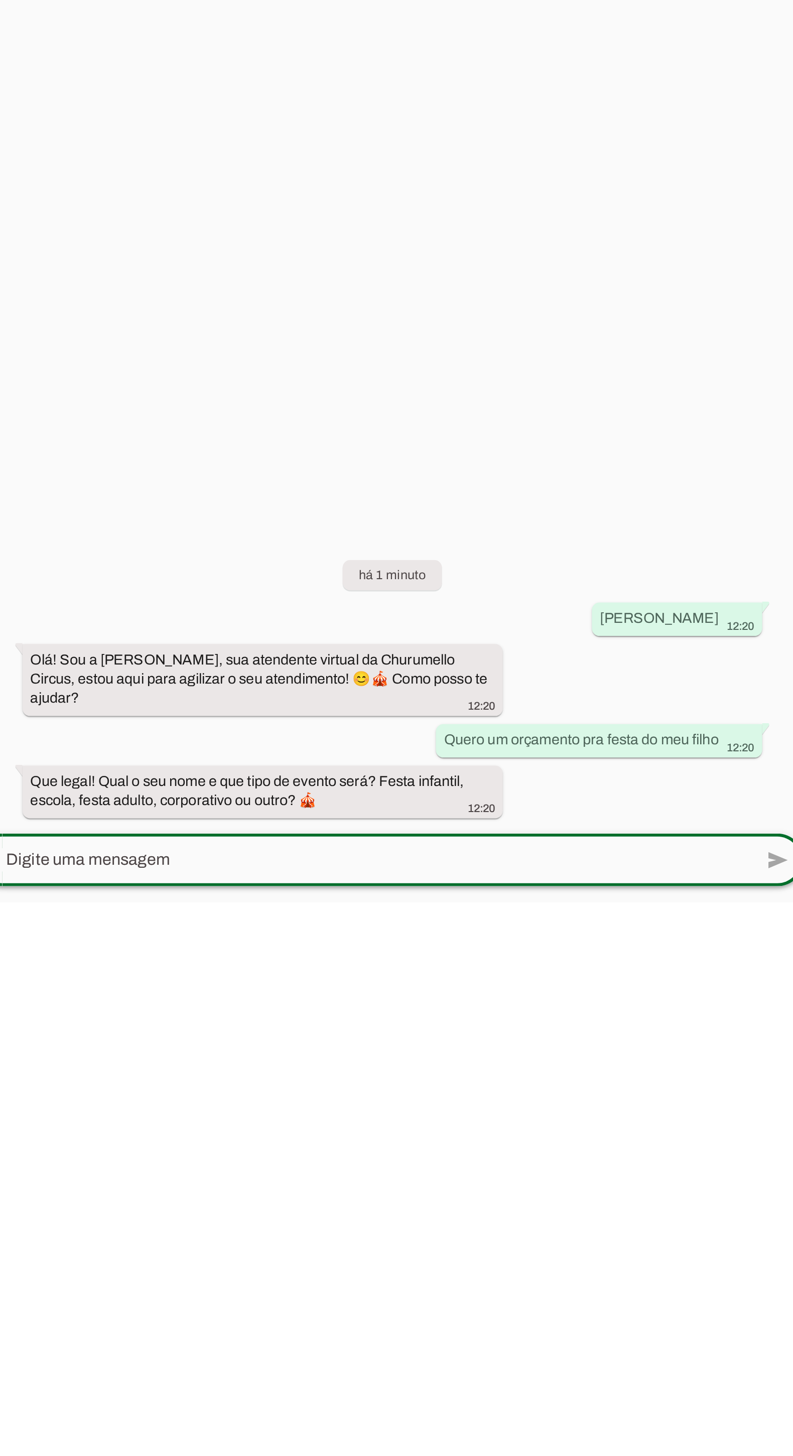
click at [453, 1429] on textarea at bounding box center [567, 1435] width 384 height 12
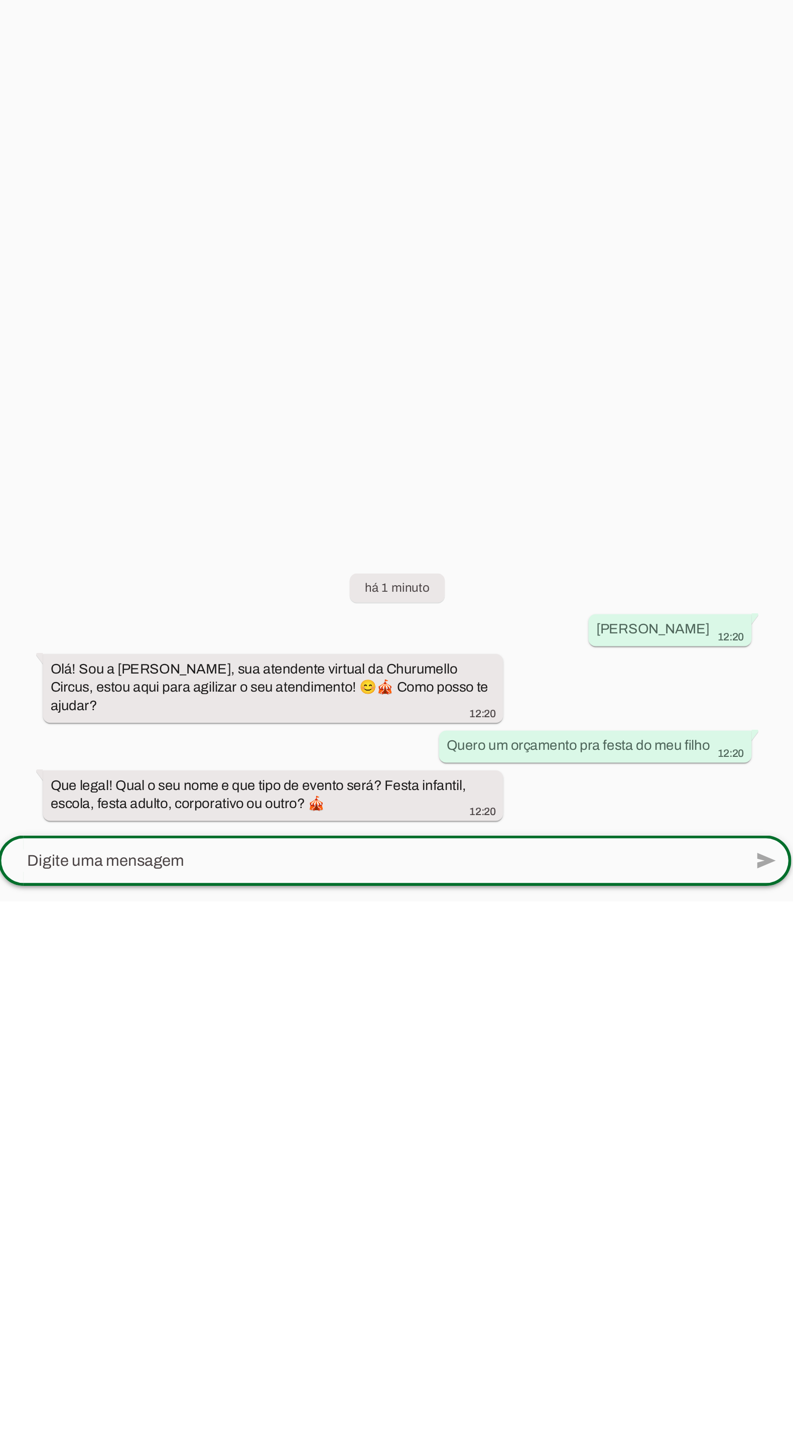
scroll to position [106, 0]
type textarea "Q"
type textarea "Festa infantil"
type md-outlined-text-field "Festa infantil"
click at [770, 1423] on span at bounding box center [772, 1435] width 24 height 24
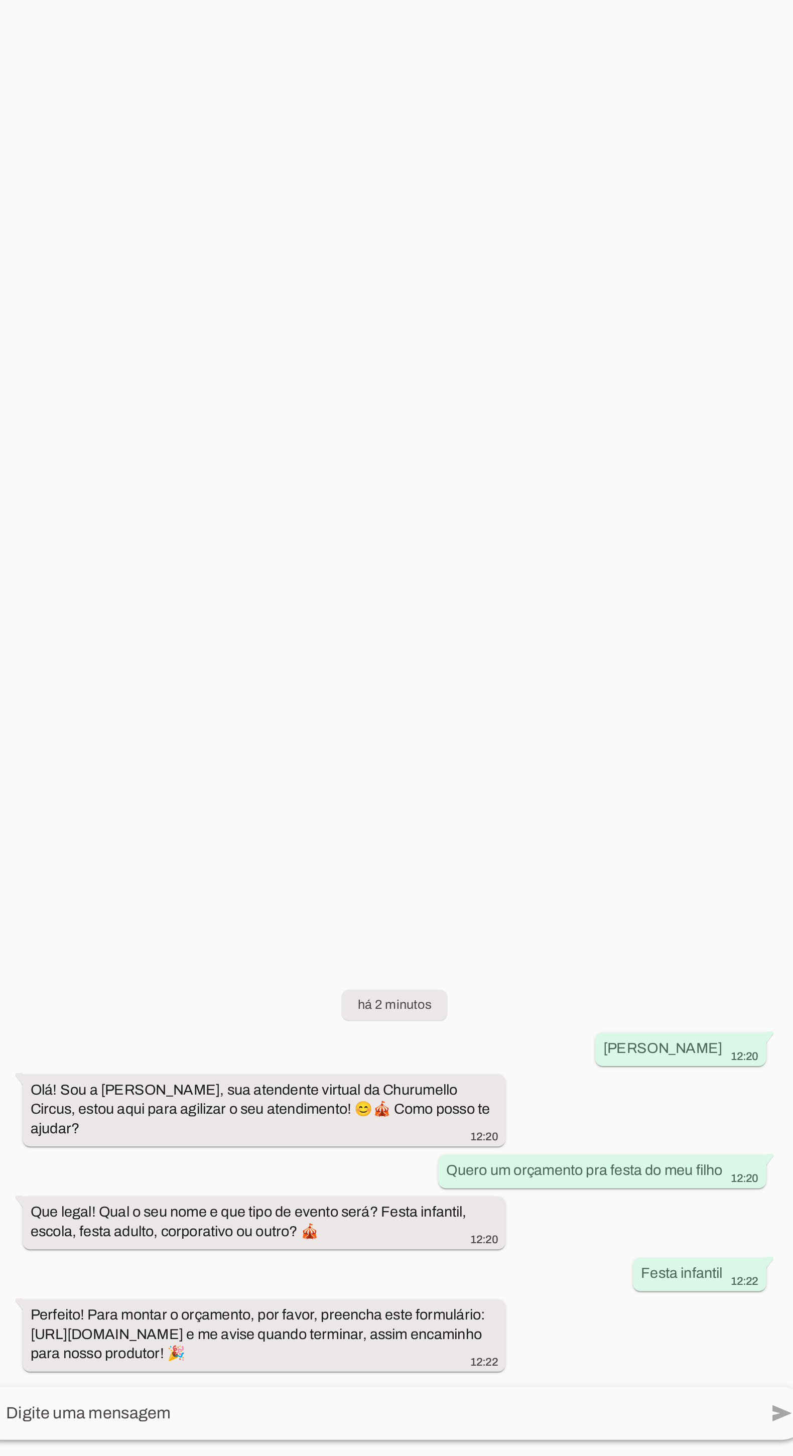
scroll to position [101, 0]
click at [591, 1429] on textarea at bounding box center [567, 1435] width 384 height 12
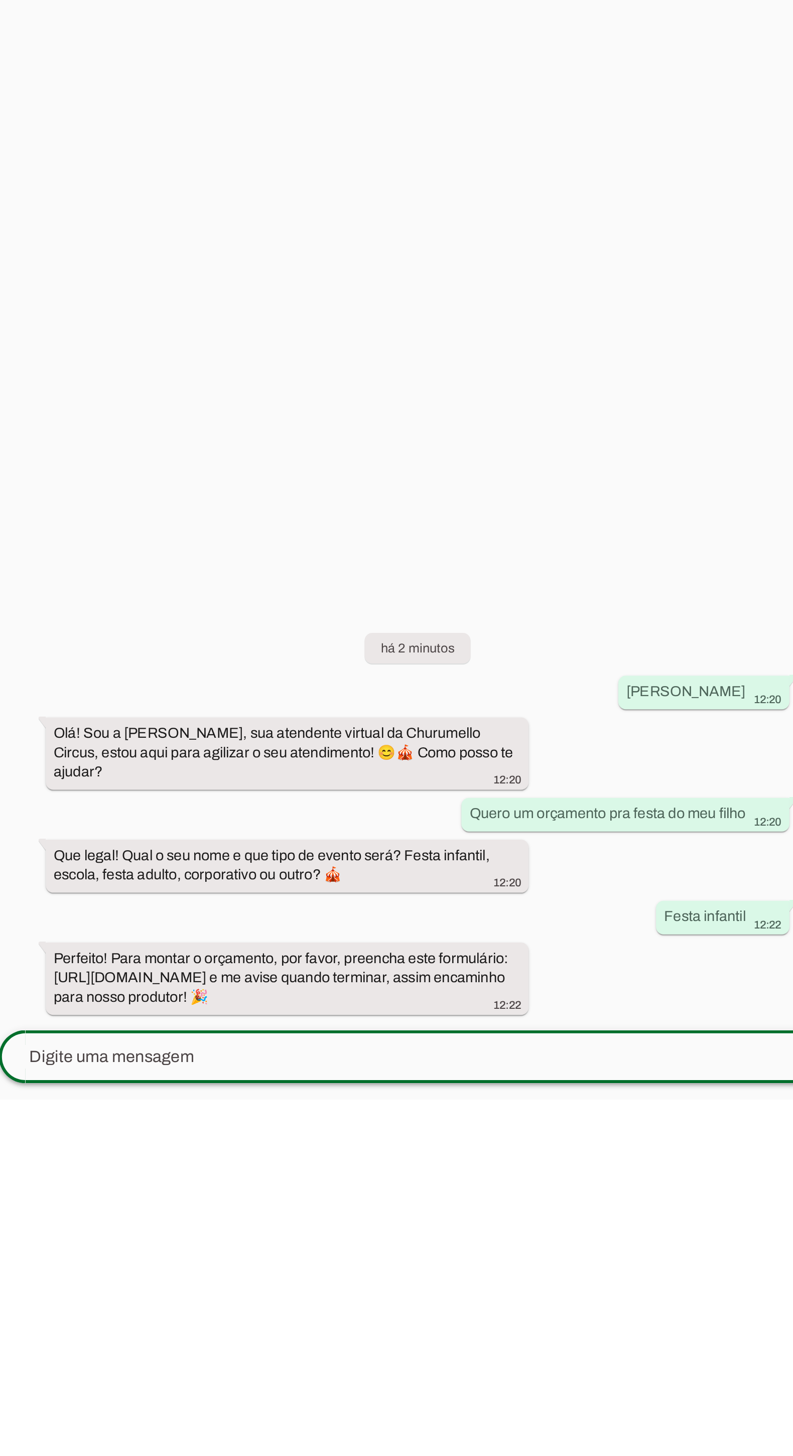
scroll to position [107, 0]
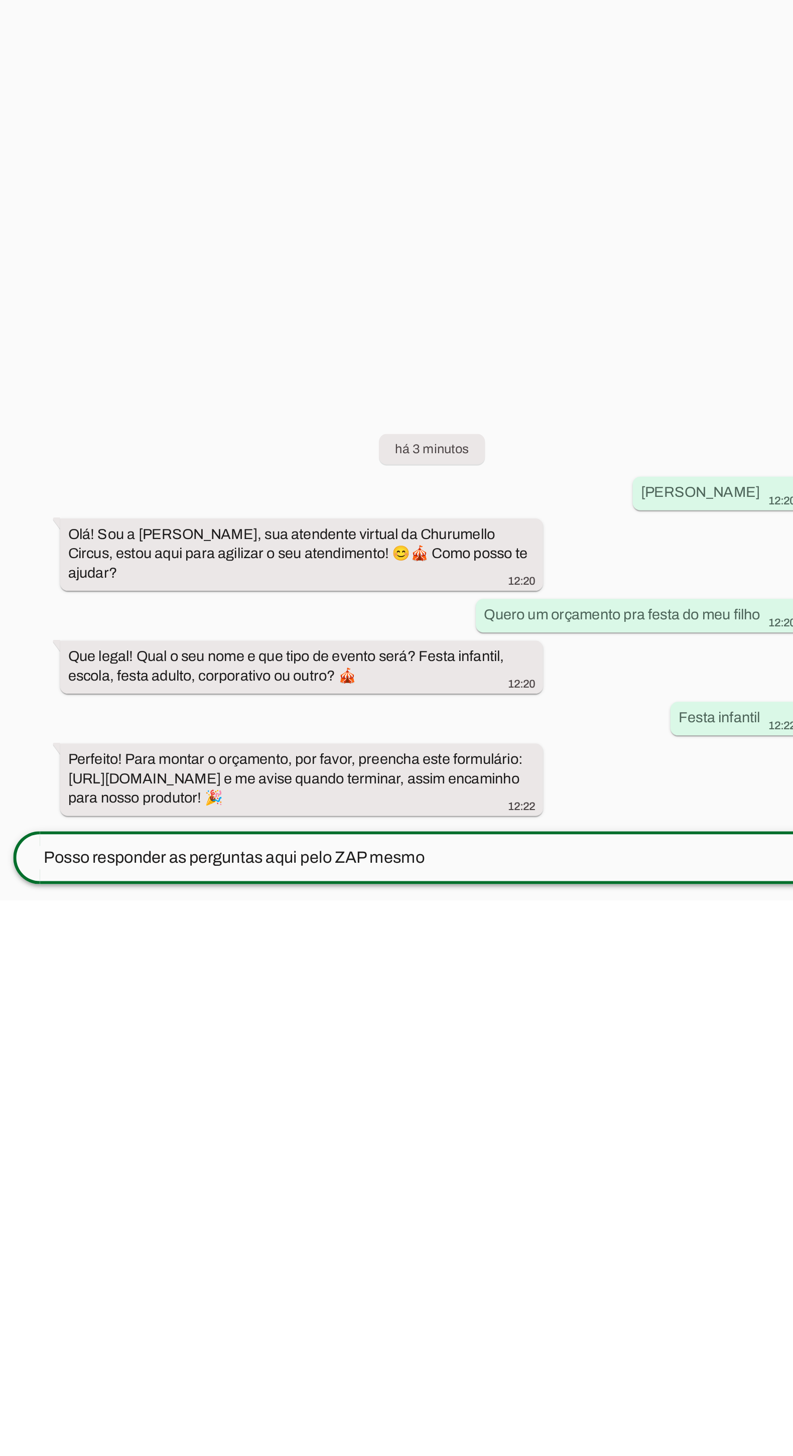
type textarea "Posso responder as perguntas aqui pelo ZAP mesmo?"
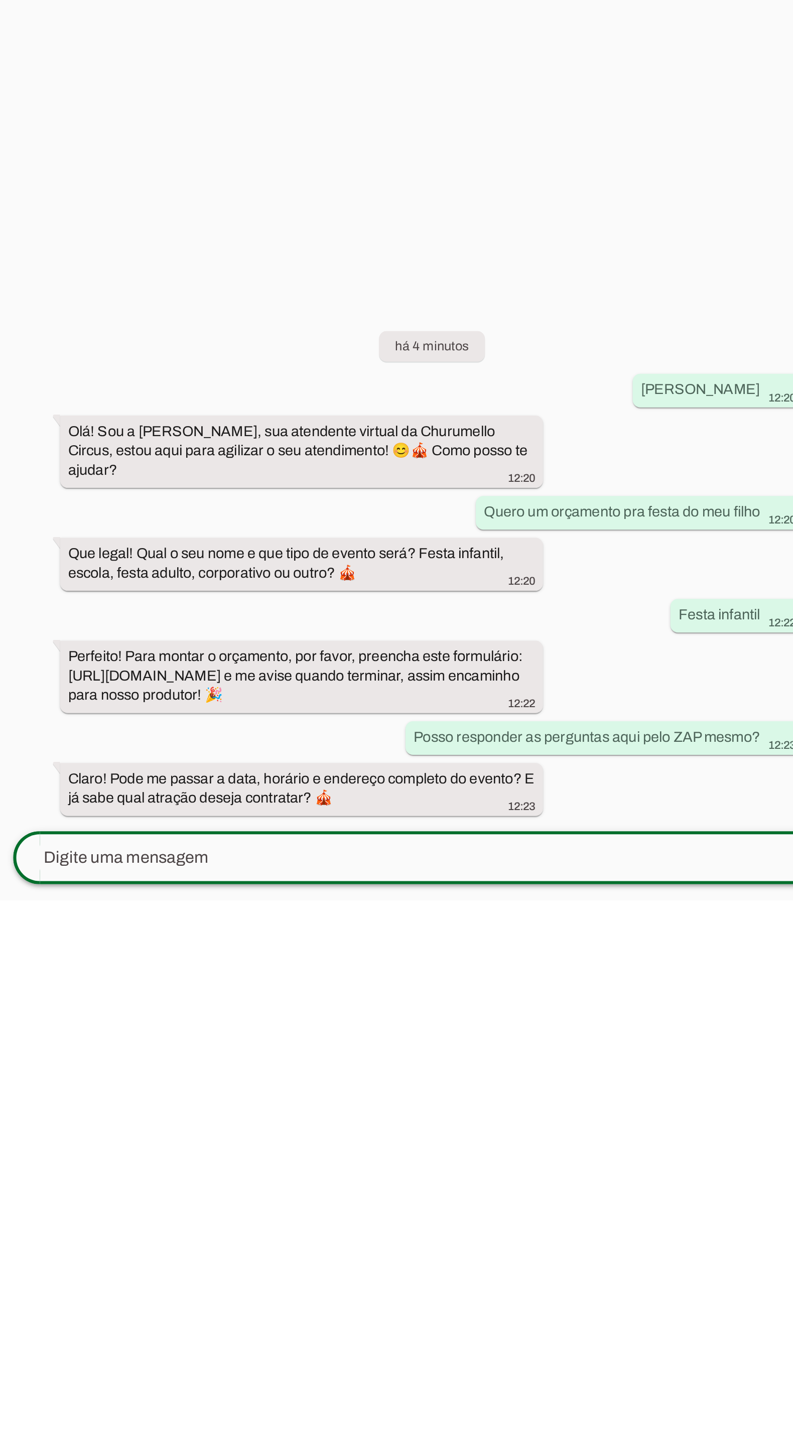
click at [454, 1422] on div at bounding box center [567, 1435] width 384 height 26
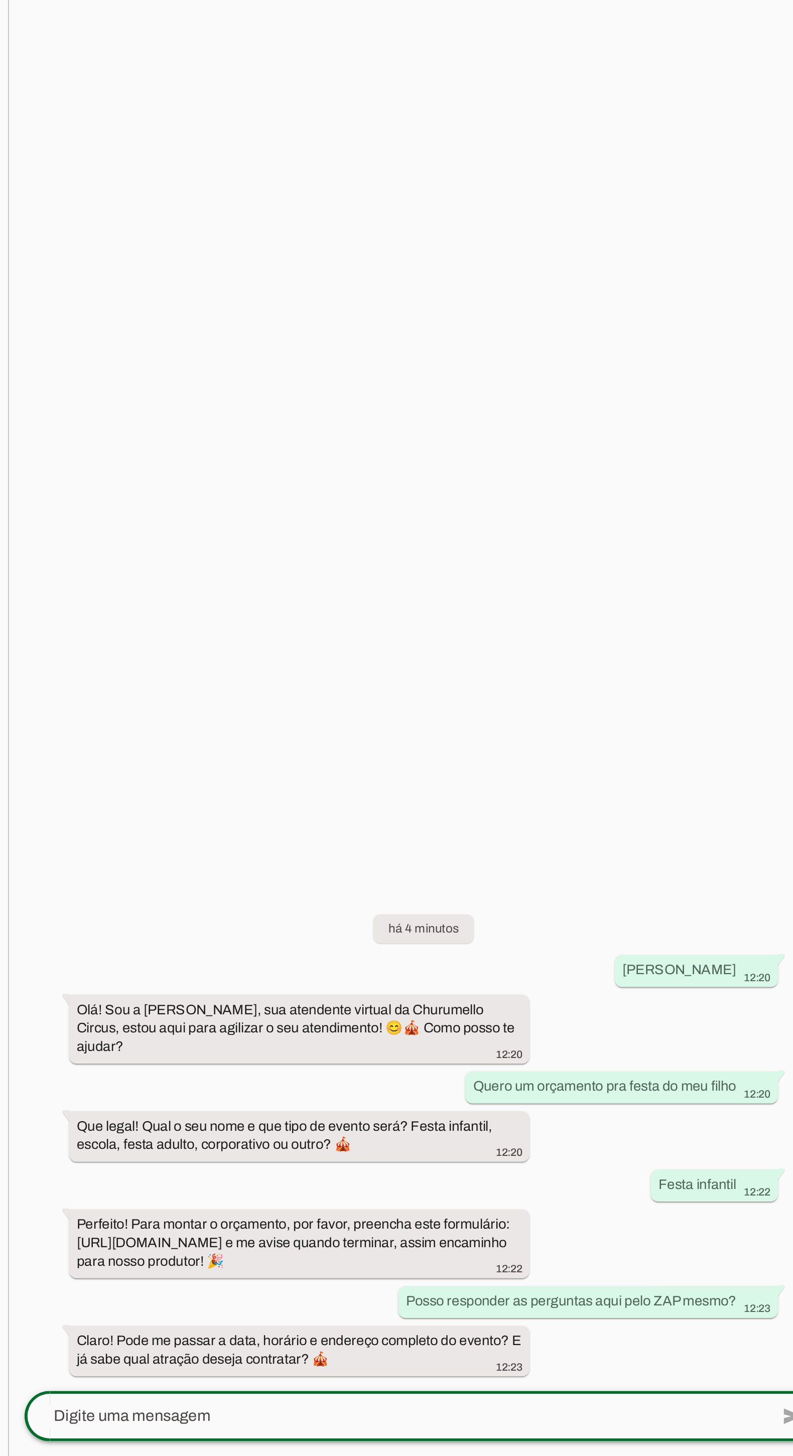
click at [446, 1429] on textarea at bounding box center [567, 1435] width 384 height 12
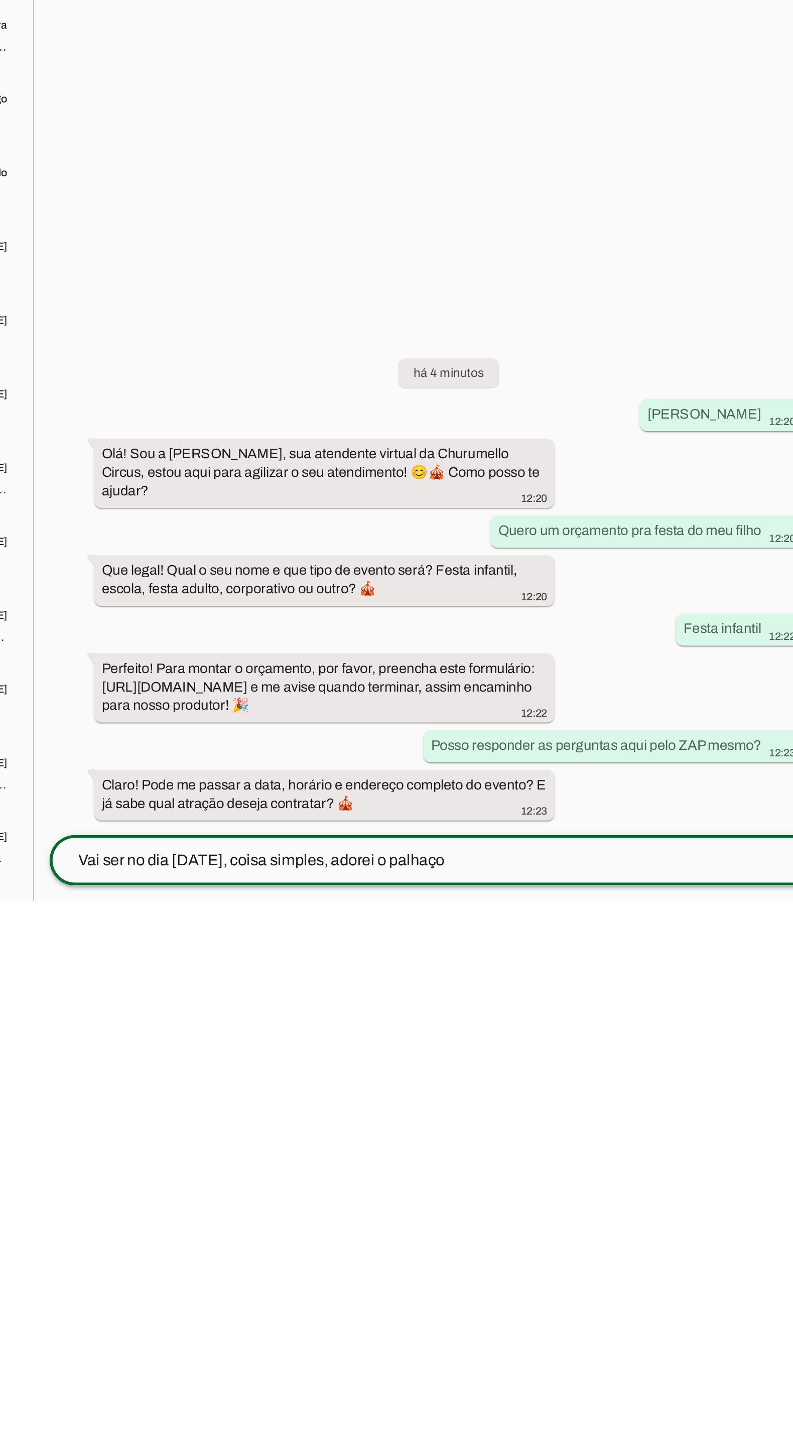
type textarea "Vai ser no dia [DATE], coisa simples, adorei o palhaço Churumello"
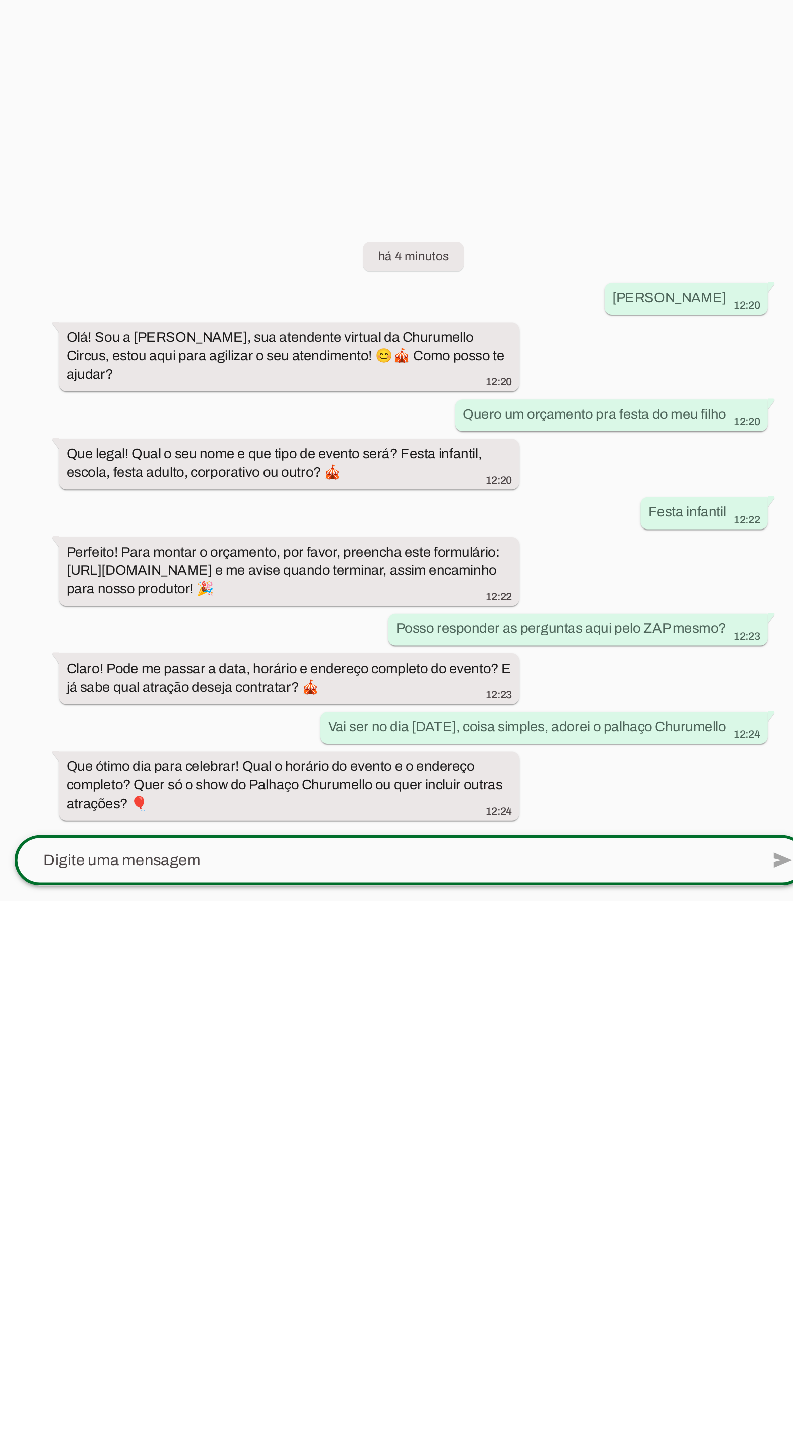
click at [617, 1429] on textarea at bounding box center [567, 1435] width 384 height 12
type textarea "O que mais vc tem aí?"
type md-outlined-text-field "O que mais vc tem aí?"
click at [761, 1423] on span at bounding box center [772, 1435] width 24 height 24
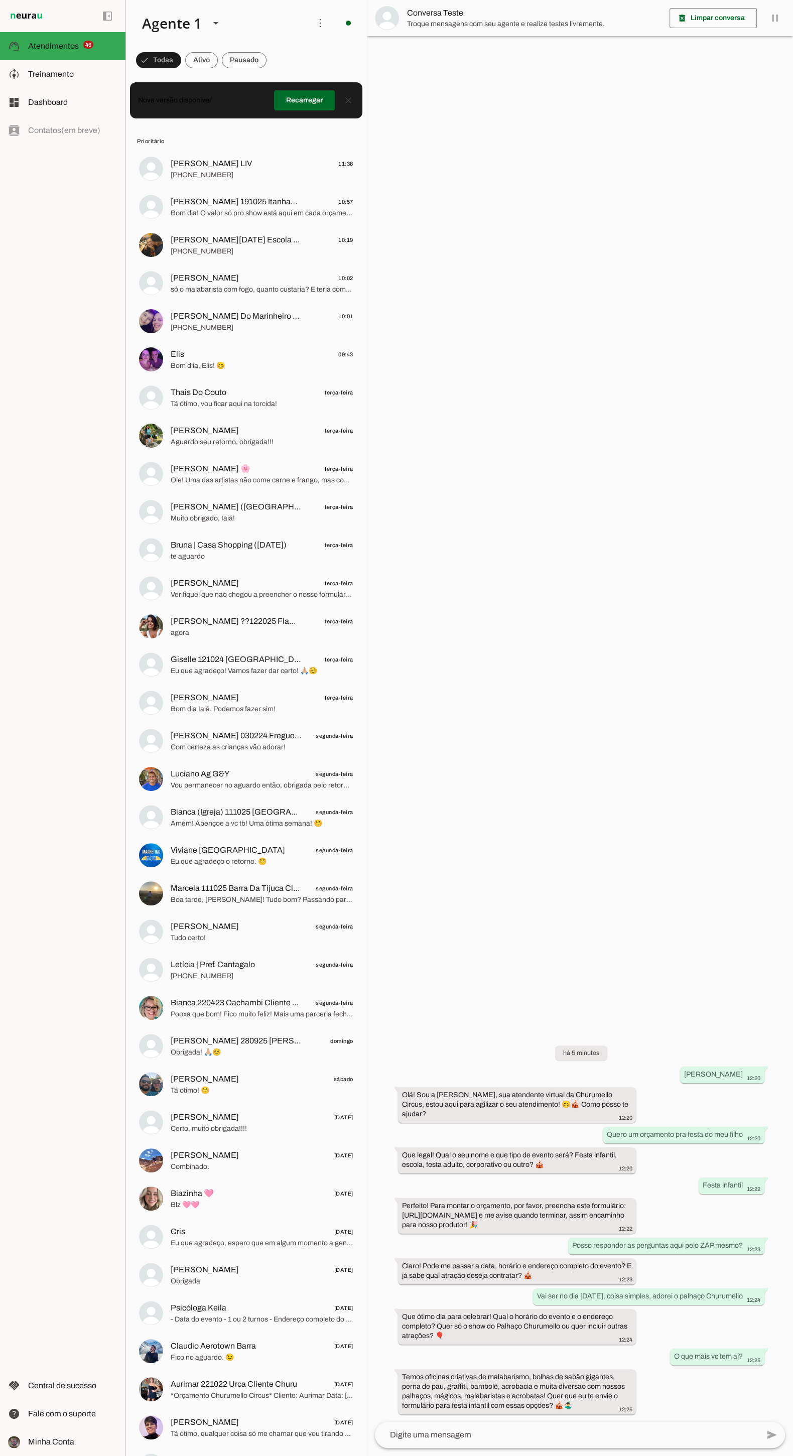
scroll to position [0, 0]
click at [180, 368] on span "Bom diia, Elis! 😊" at bounding box center [262, 365] width 183 height 10
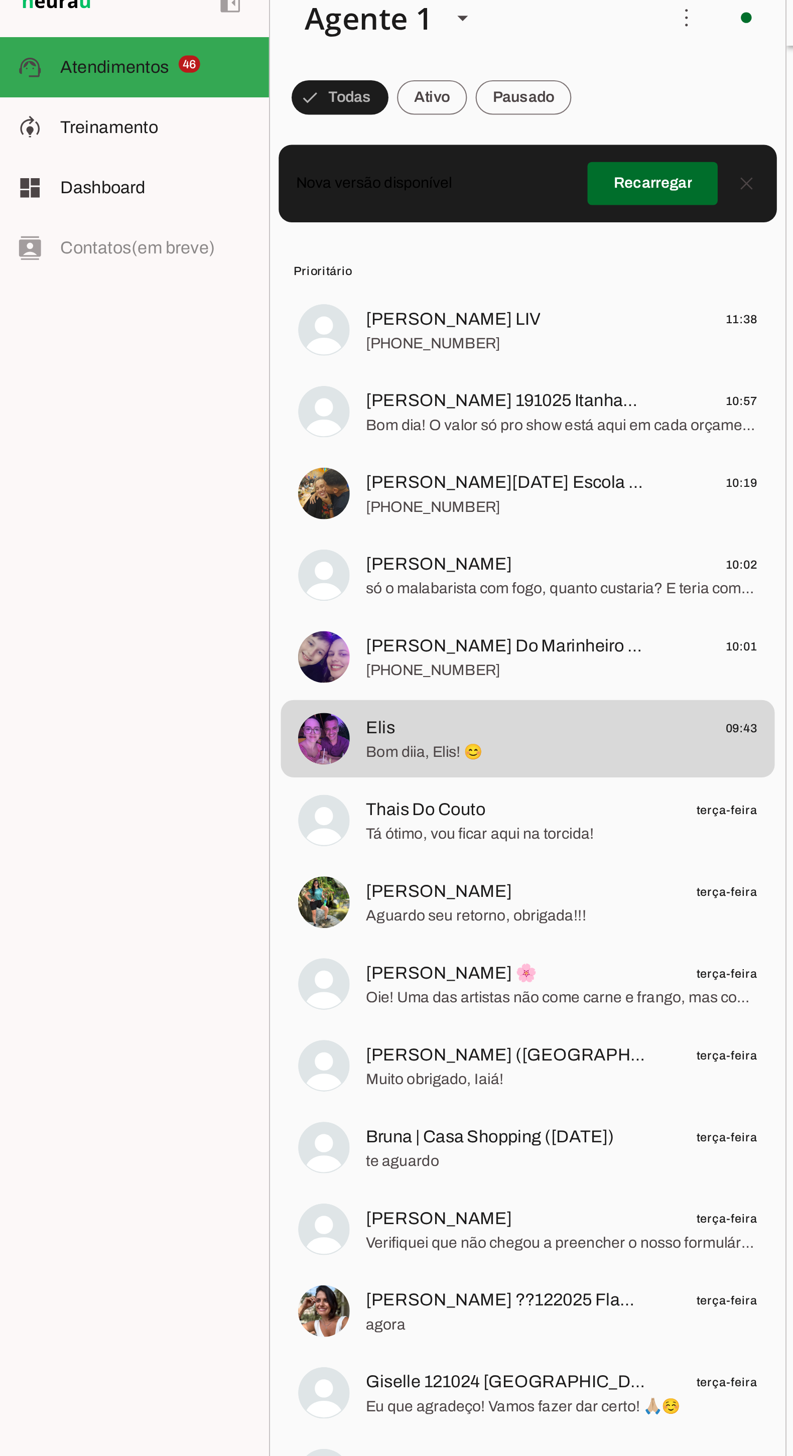
click at [169, 362] on md-item "Elis 09:43 Bom diia, Elis! 😊" at bounding box center [246, 359] width 230 height 36
click at [180, 366] on span "Bom diia, Elis! 😊" at bounding box center [262, 365] width 183 height 10
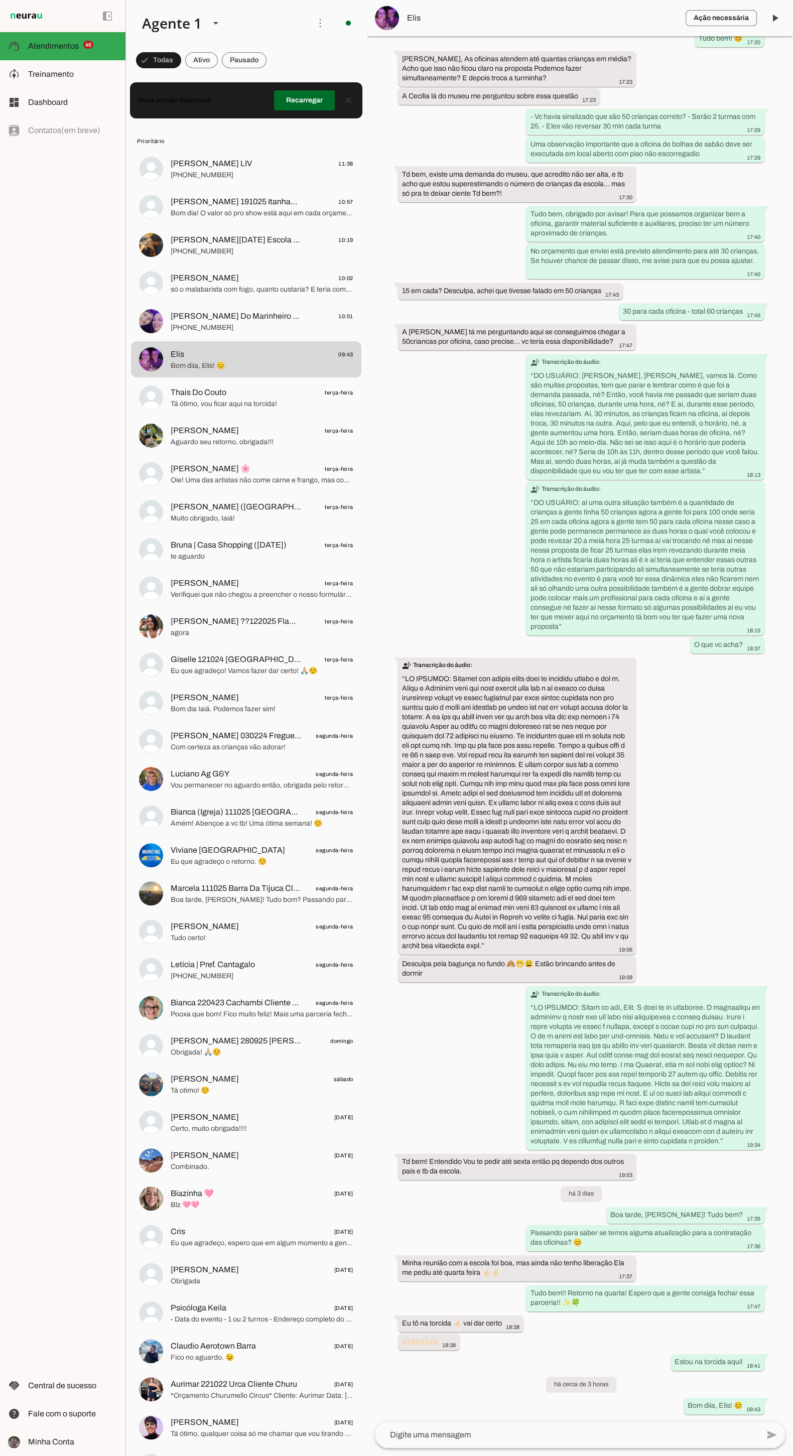
click at [165, 449] on md-item "[PERSON_NAME] terça-feira Aguardo seu retorno, obrigada!!!" at bounding box center [246, 435] width 230 height 36
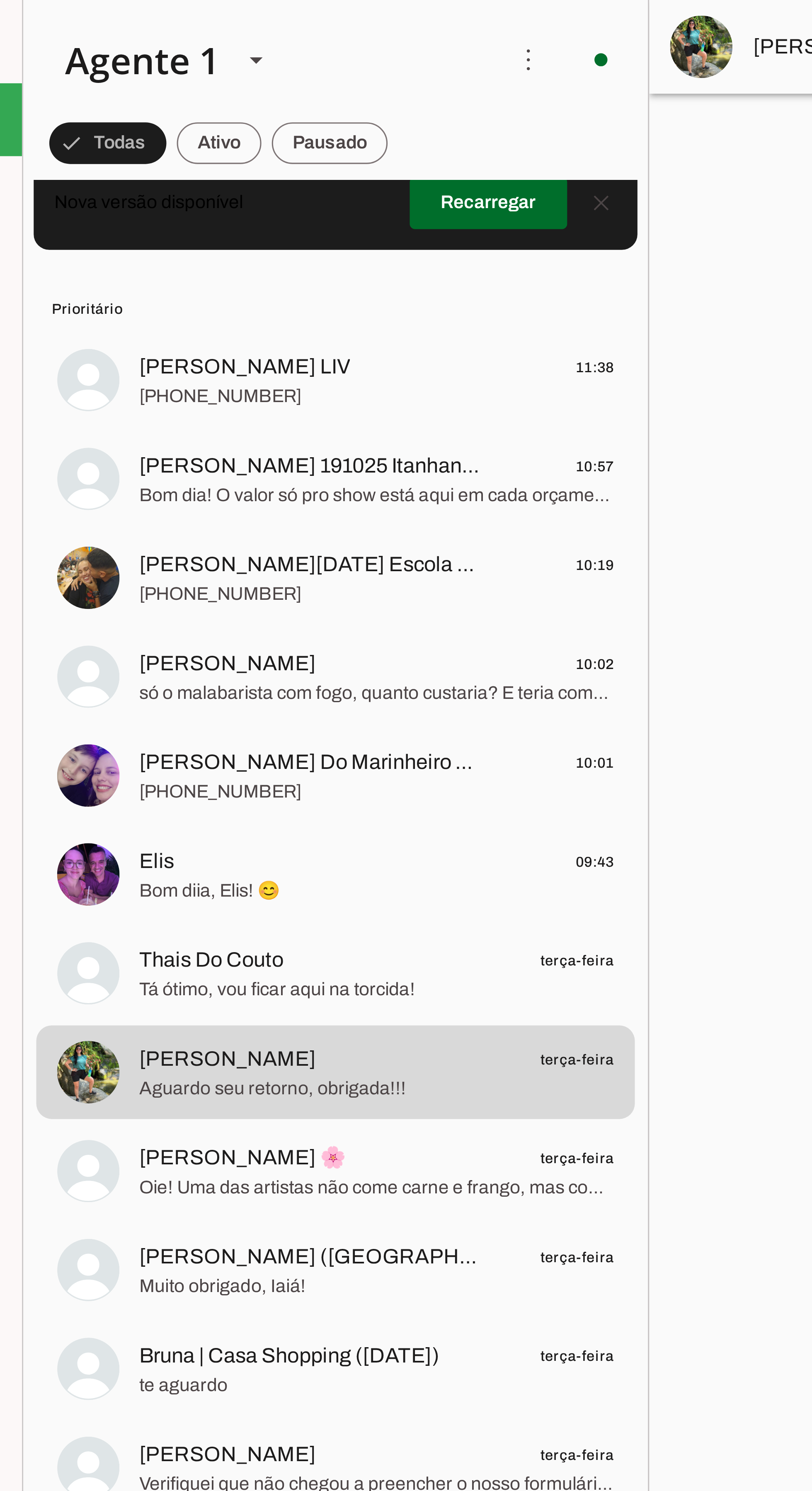
scroll to position [18, 0]
click at [156, 209] on span "[PERSON_NAME]" at bounding box center [169, 211] width 56 height 10
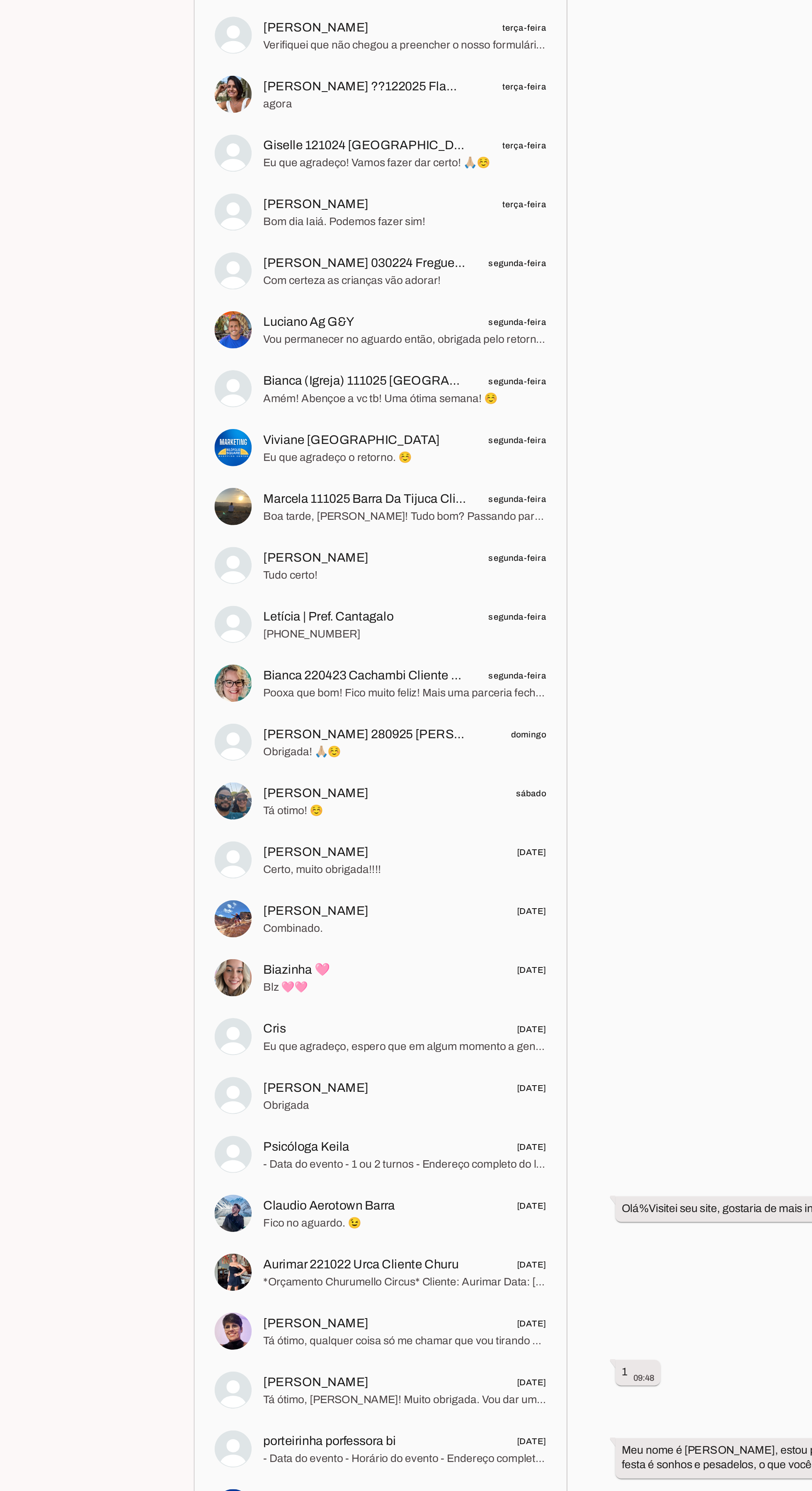
scroll to position [86, 0]
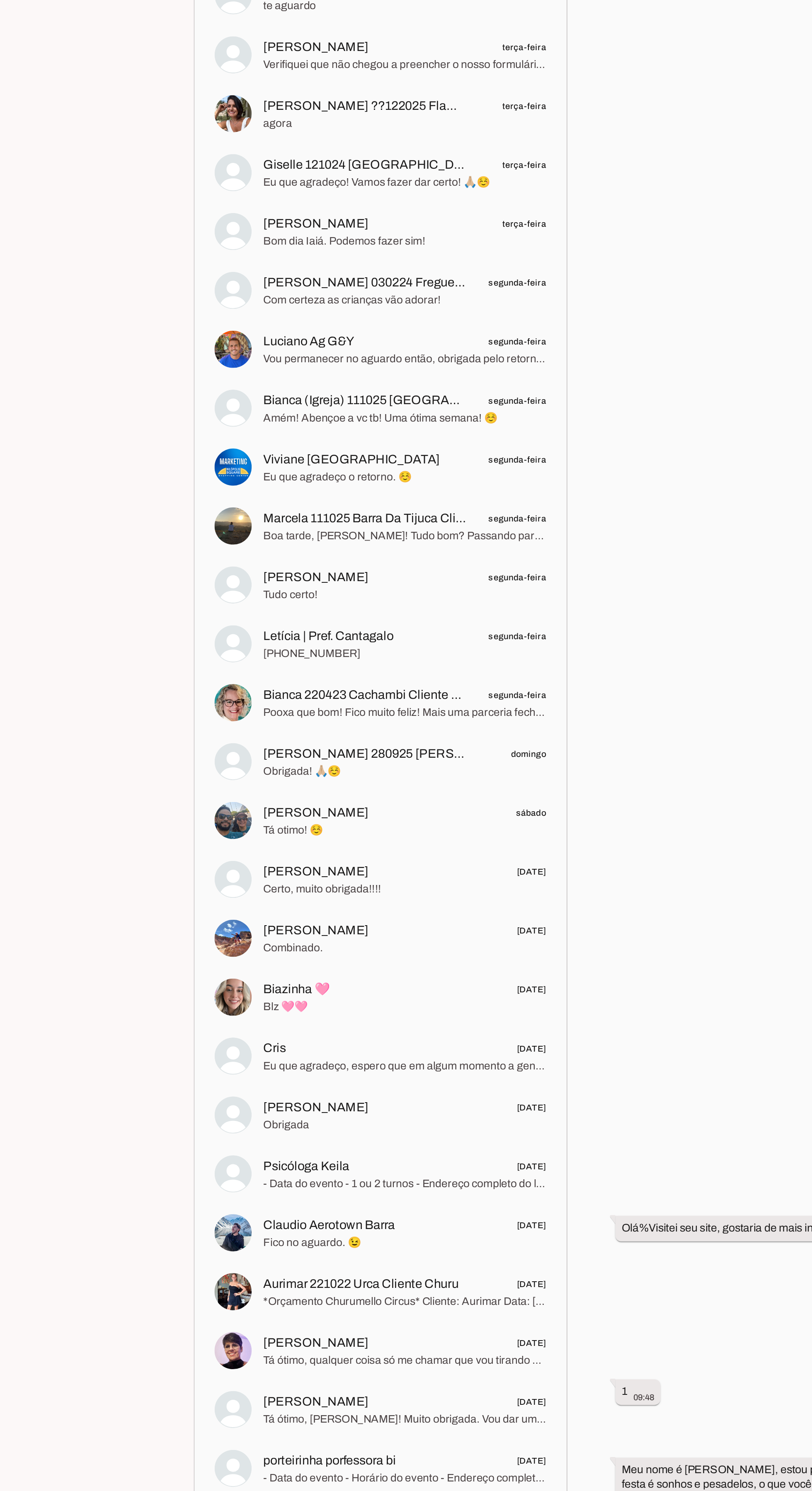
click at [136, 660] on md-item "Bianca (Igreja) 111025 [GEOGRAPHIC_DATA]/SP Clientechuru segunda-feira Amém! Ab…" at bounding box center [203, 675] width 191 height 30
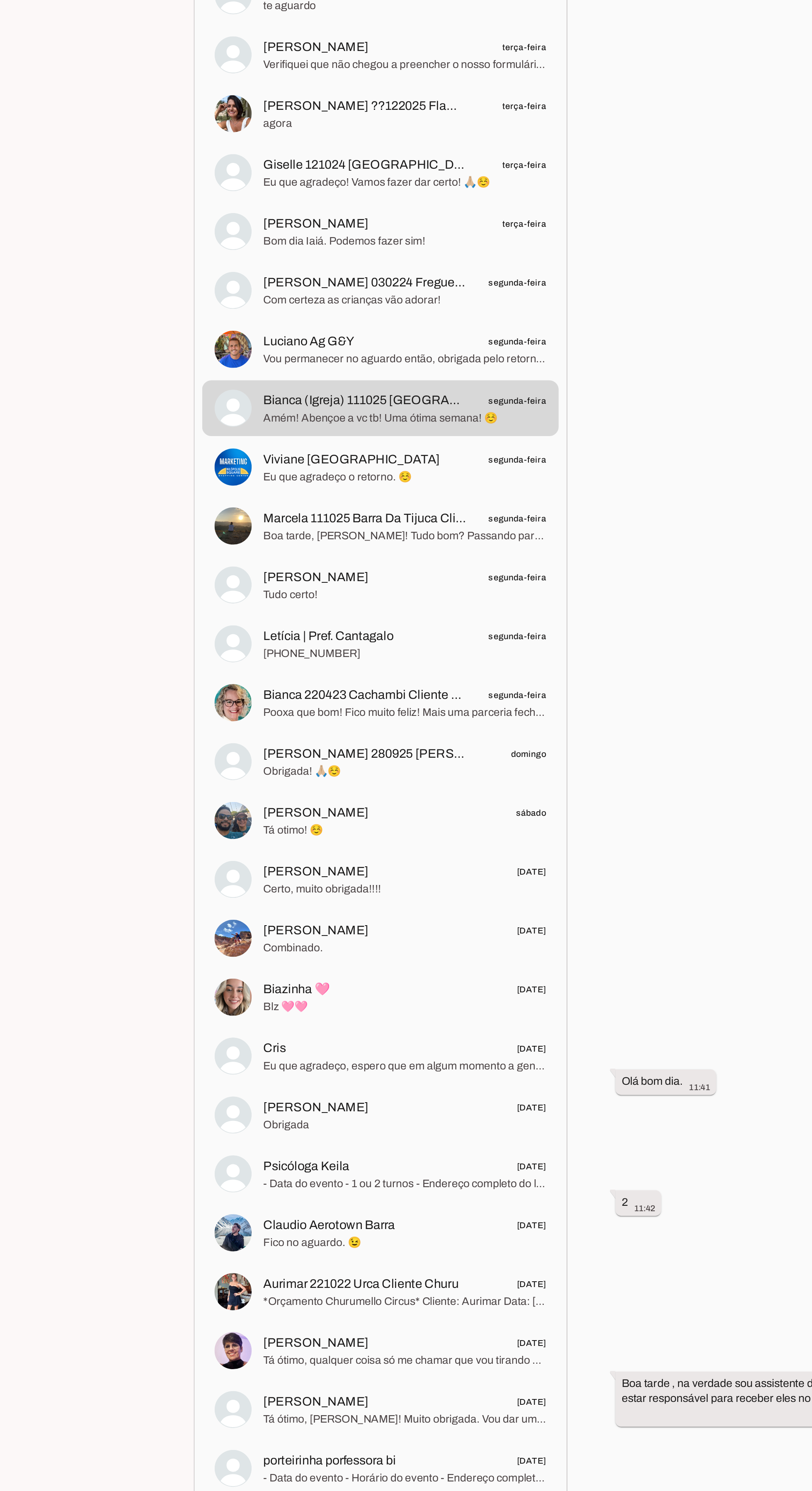
click at [145, 707] on span "Eu que agradeço o retorno. ☺️" at bounding box center [216, 711] width 151 height 8
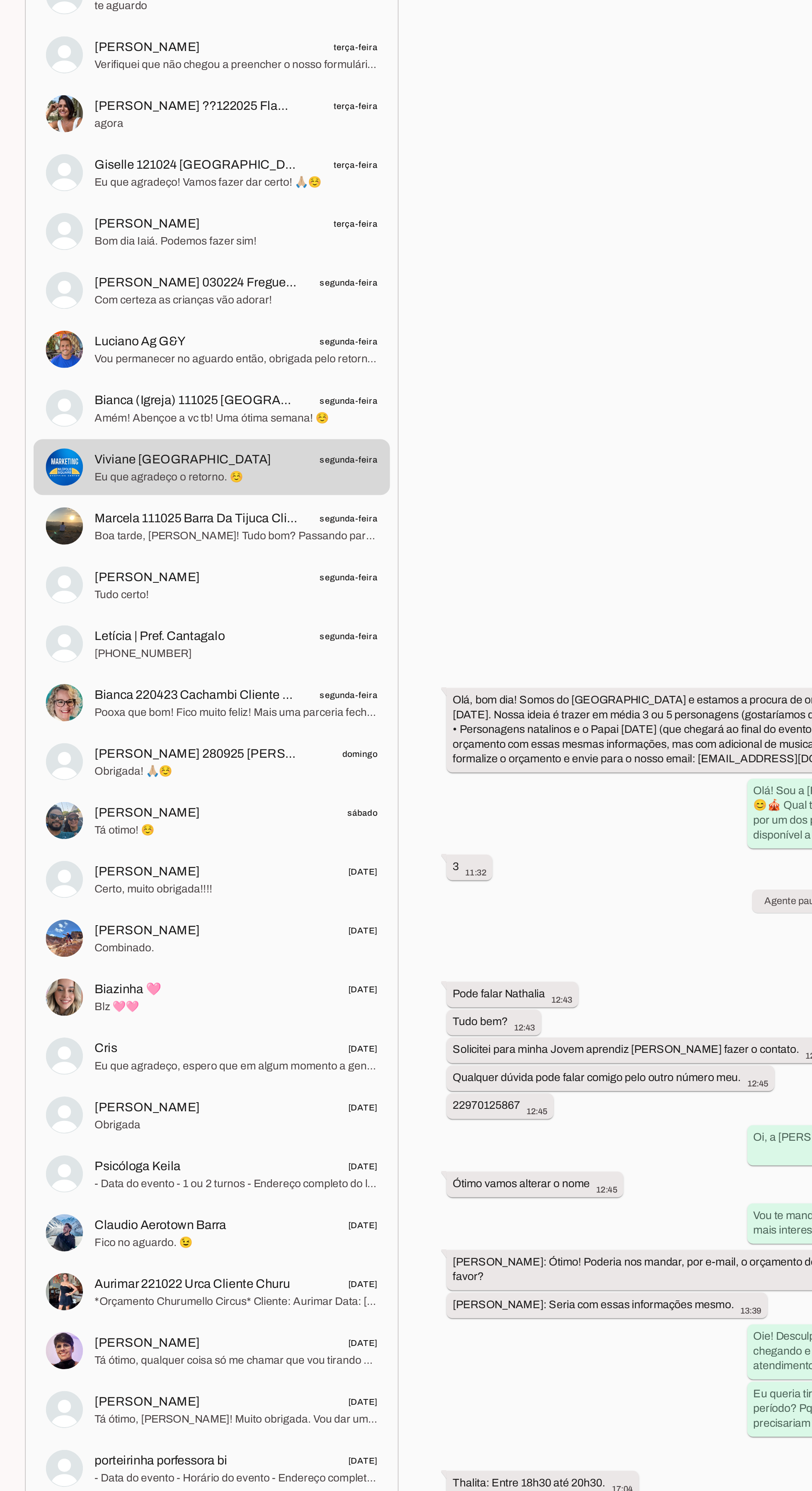
click at [159, 738] on span "Boa tarde, [PERSON_NAME]! Tudo bom? Passando para saber se conseguiu dar uma ol…" at bounding box center [216, 743] width 151 height 8
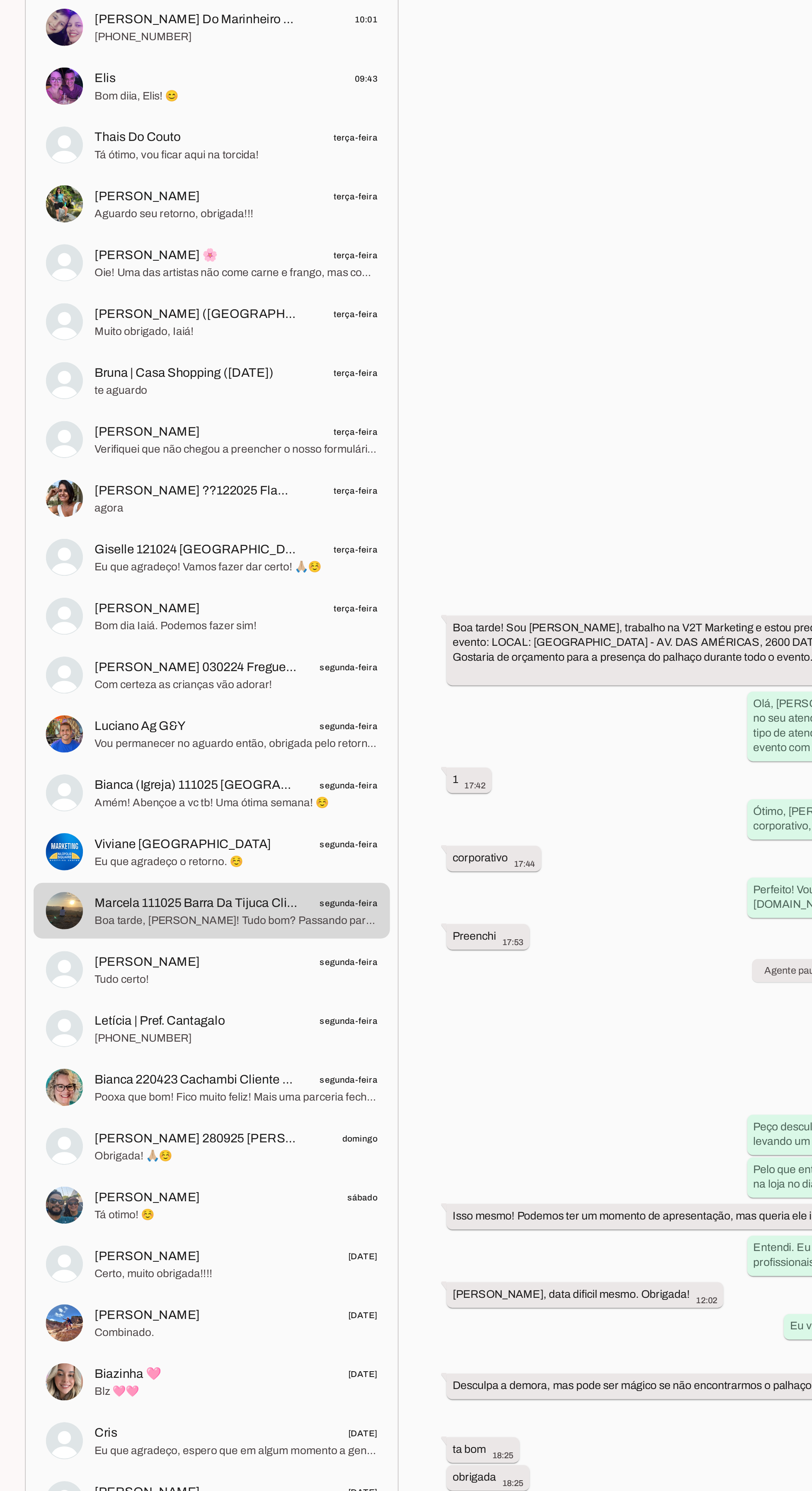
scroll to position [86, 0]
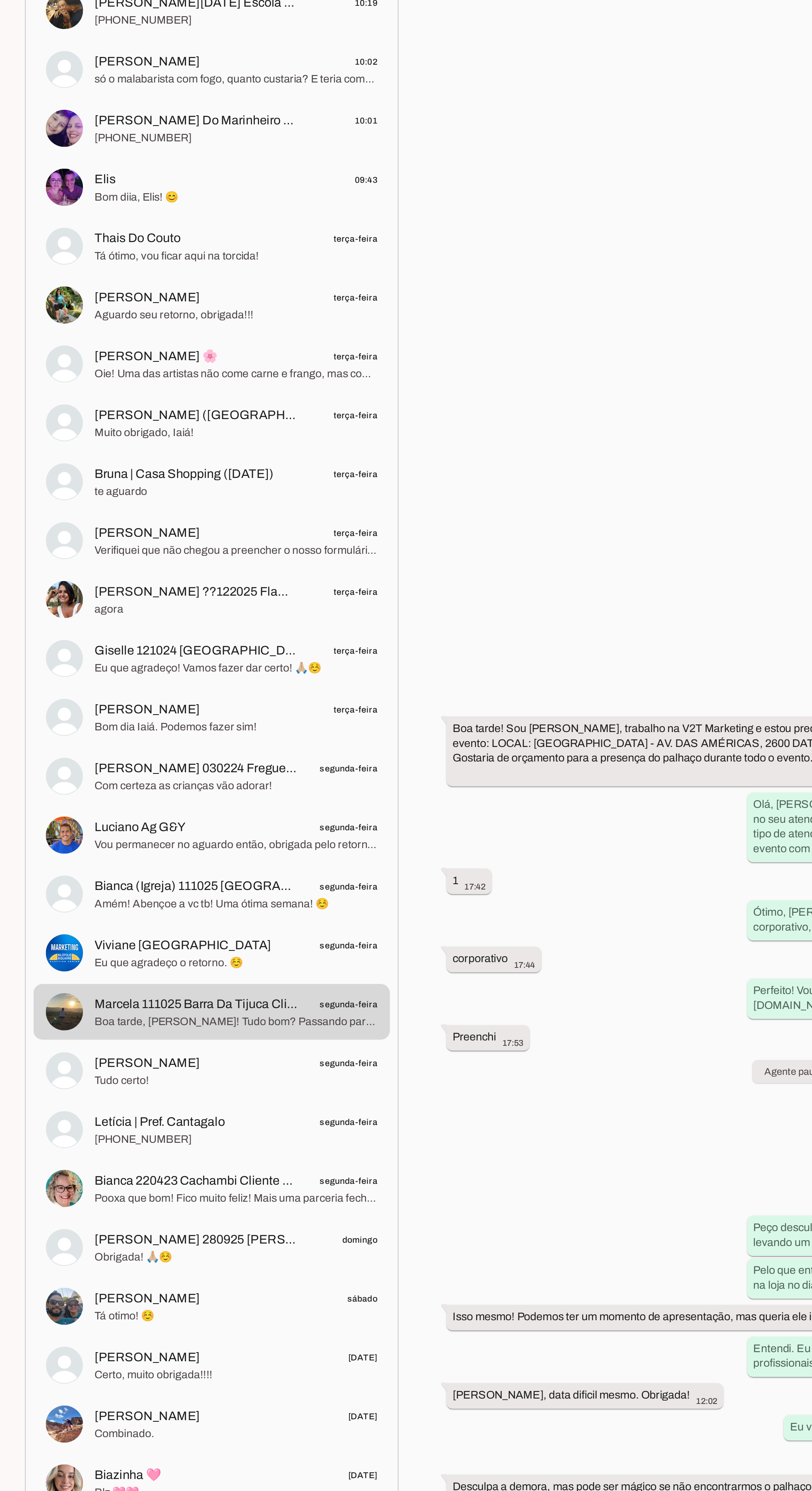
click at [145, 760] on span "[PERSON_NAME]" at bounding box center [169, 765] width 56 height 10
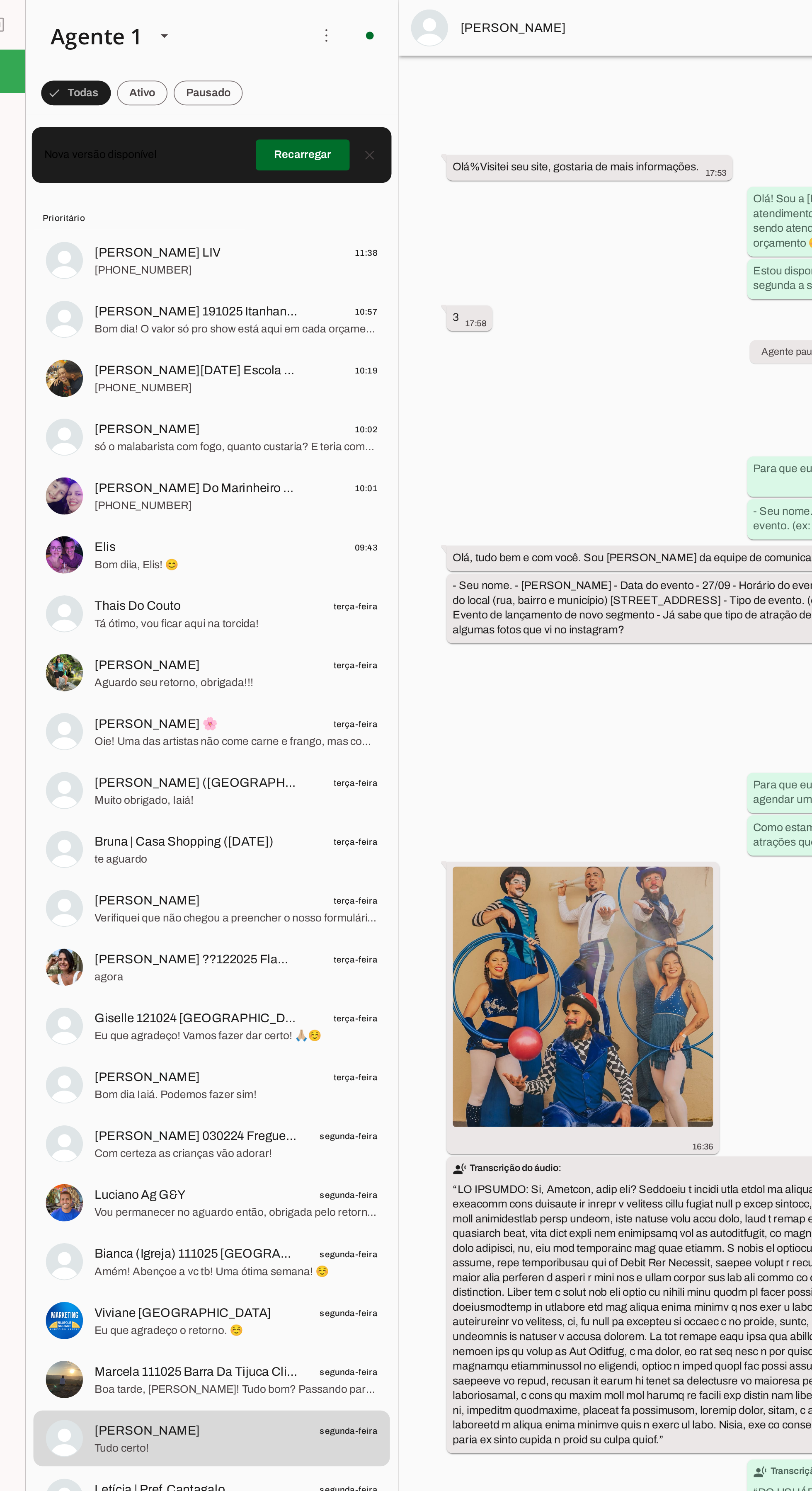
click at [153, 332] on span "Tá ótimo, vou ficar aqui na torcida!" at bounding box center [216, 333] width 151 height 8
